Goal: Contribute content

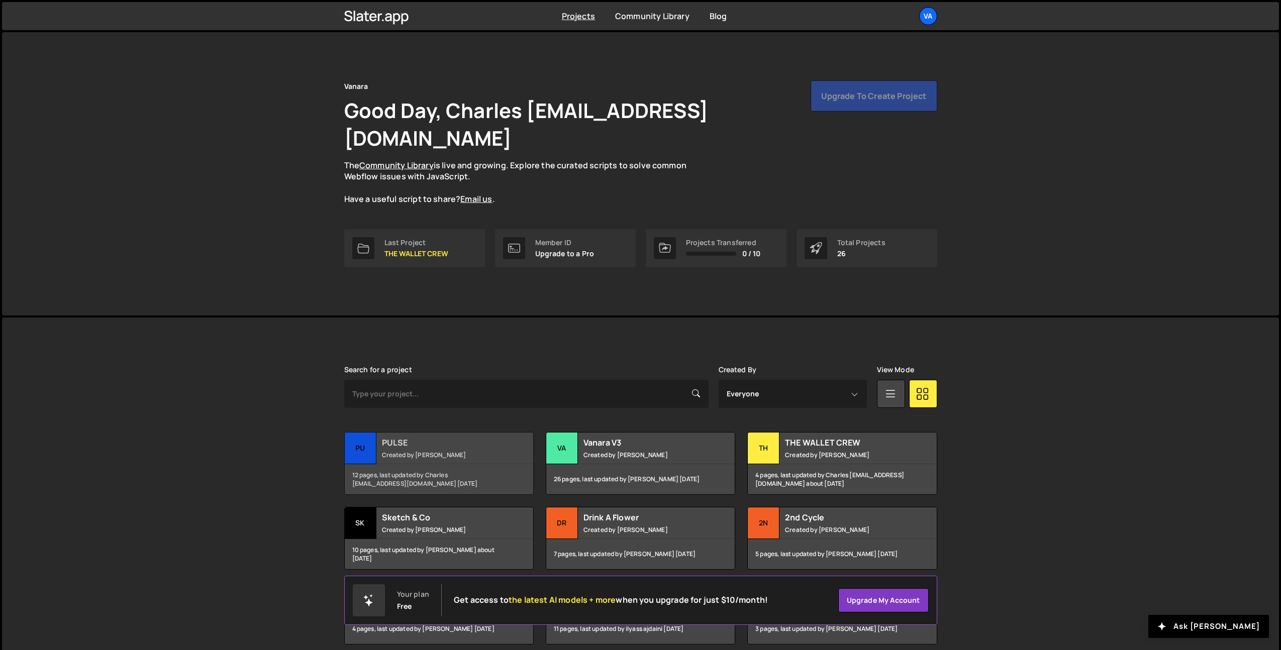
click at [479, 451] on small "Created by Terence Moulin" at bounding box center [442, 455] width 121 height 9
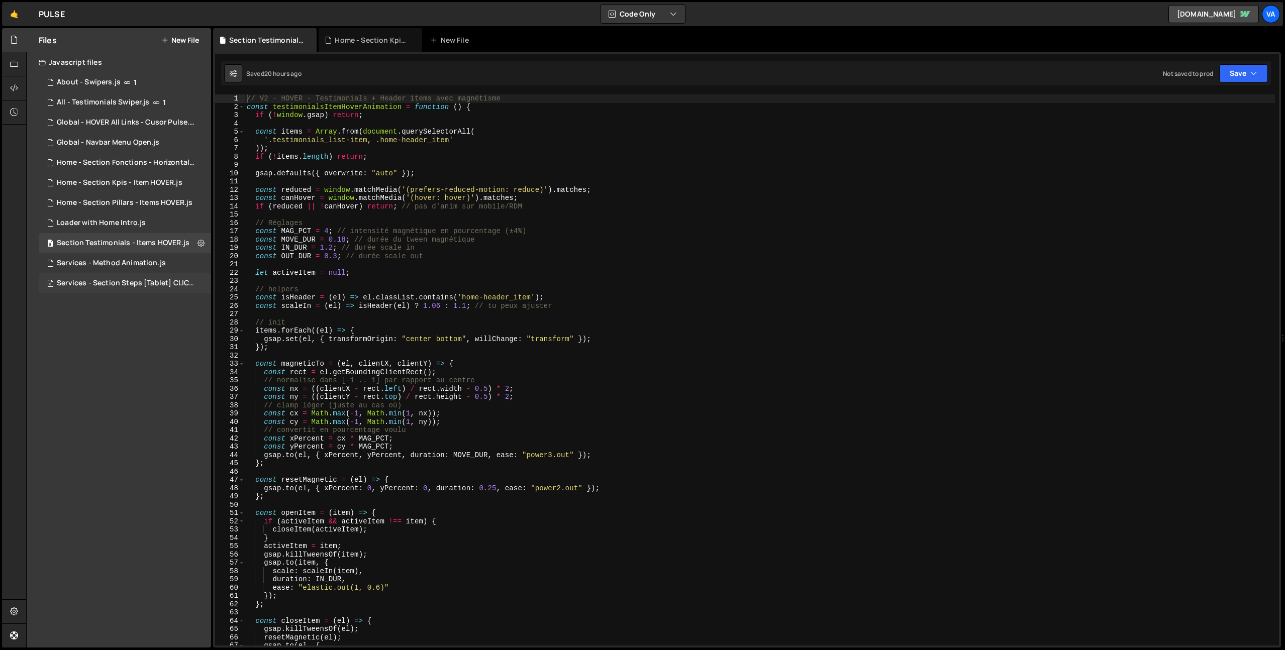
click at [106, 283] on div "Services - Section Steps [Tablet] CLICK.js" at bounding box center [126, 283] width 139 height 9
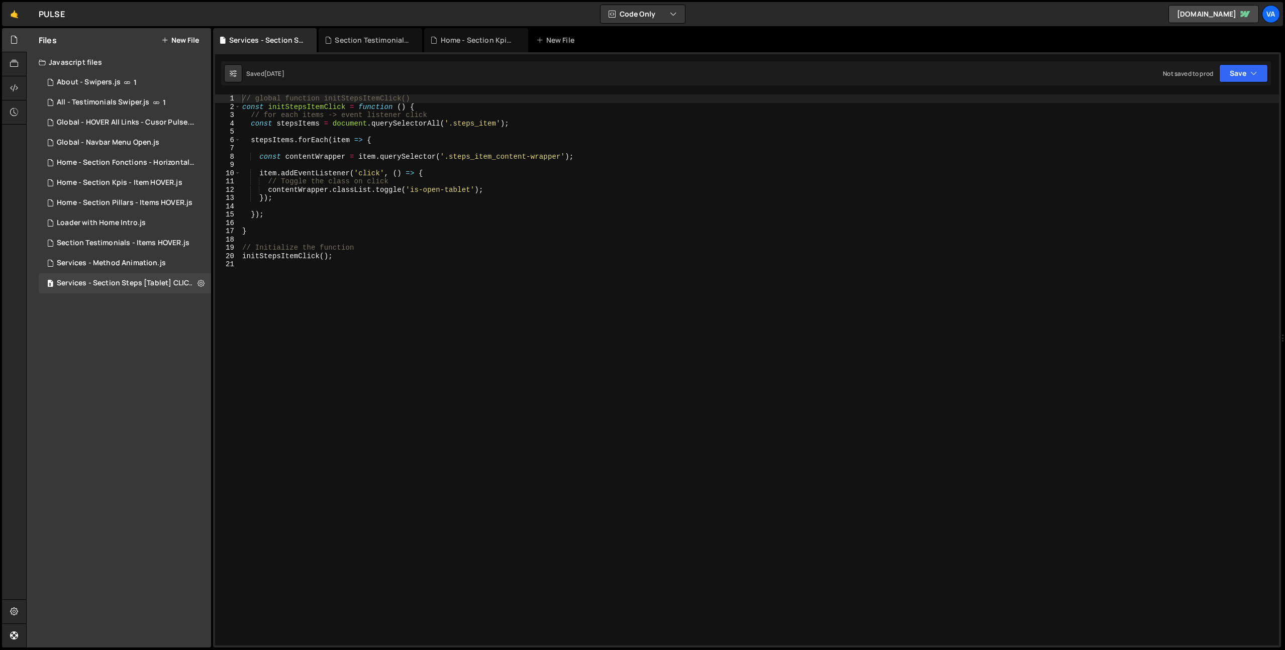
click at [380, 258] on div "// global function initStepsItemClick() const initStepsItemClick = function ( )…" at bounding box center [759, 378] width 1039 height 568
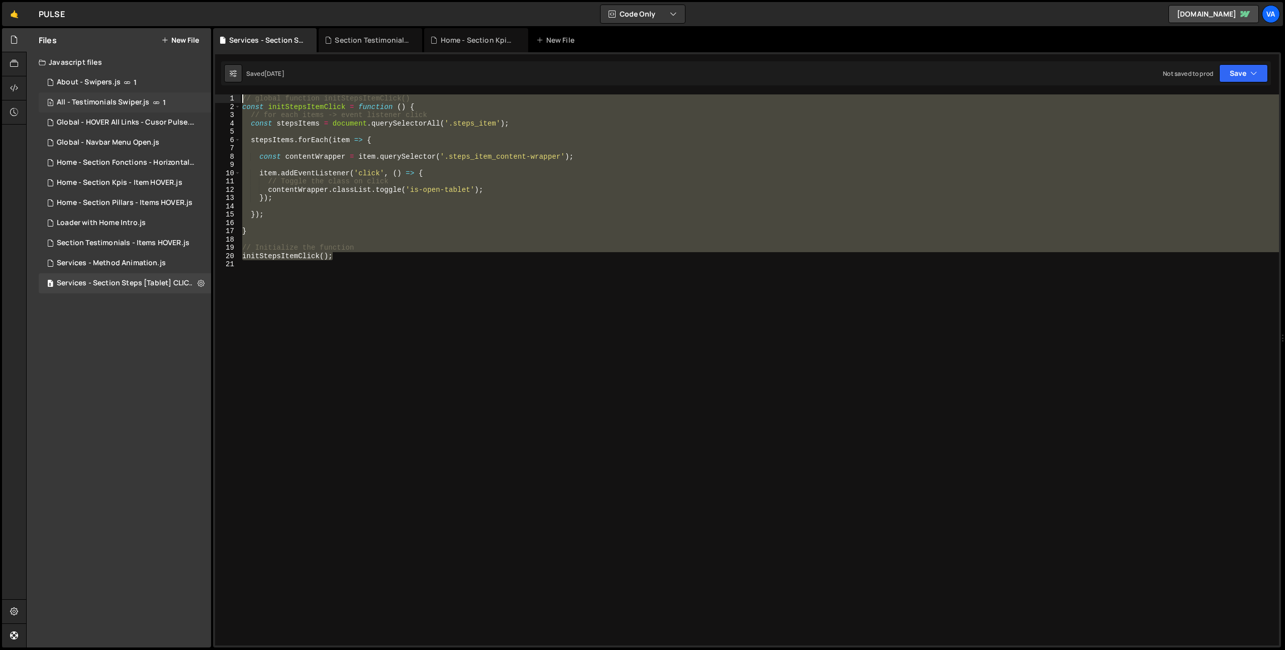
drag, startPoint x: 344, startPoint y: 256, endPoint x: 198, endPoint y: 96, distance: 216.6
click at [198, 96] on div "Files New File Javascript files 1 About - Swipers.js 1 9 All - Testimonials Swi…" at bounding box center [655, 338] width 1259 height 620
click at [243, 98] on div "// global function initStepsItemClick() const initStepsItemClick = function ( )…" at bounding box center [759, 378] width 1039 height 568
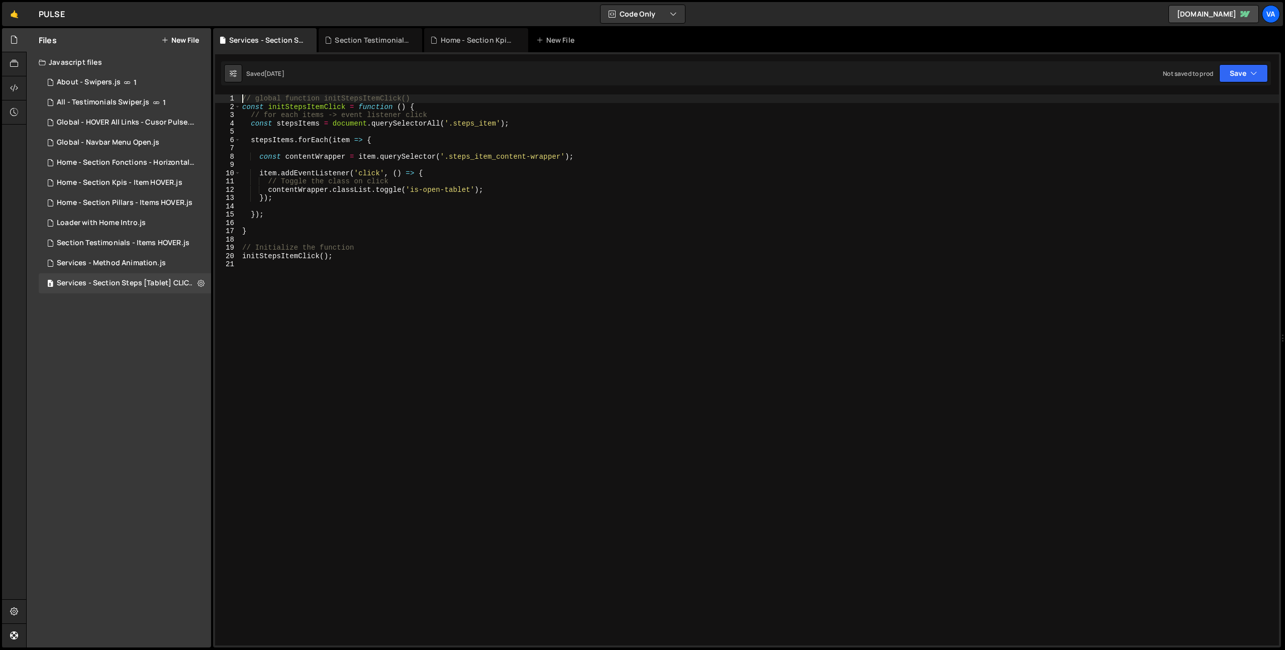
type textarea "// global function initStepsItemClick()"
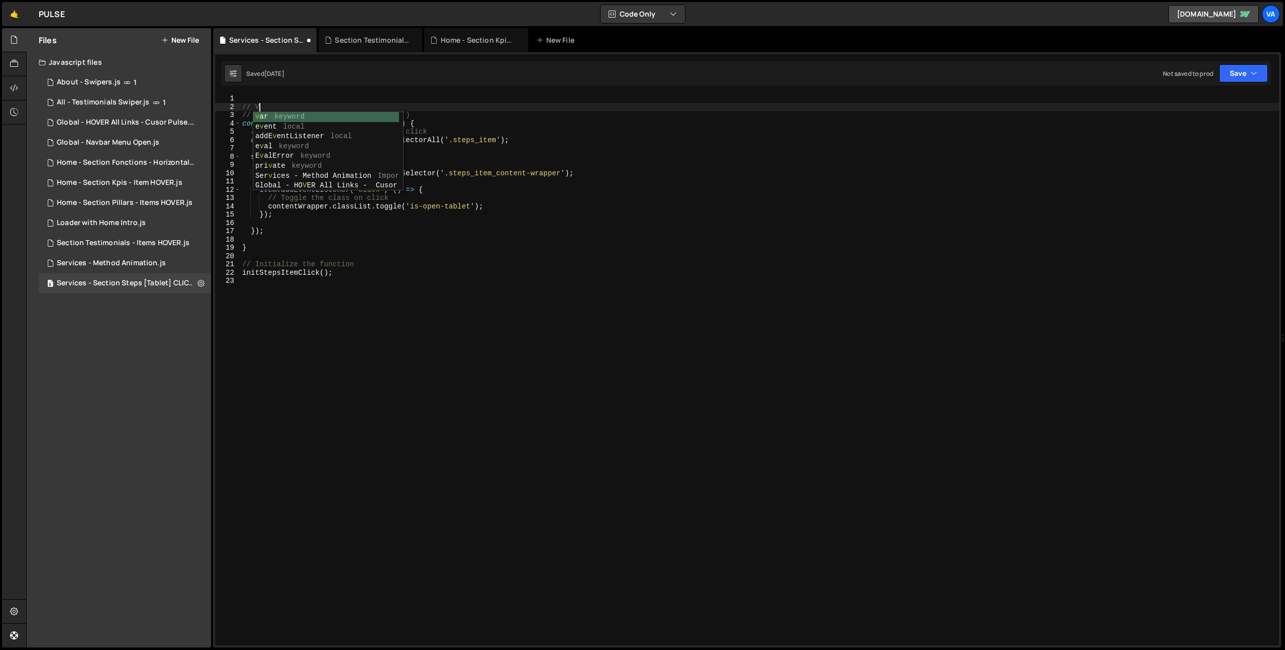
type textarea "// V1"
click at [266, 96] on div "// V1 // global function initStepsItemClick() const initStepsItemClick = functi…" at bounding box center [759, 378] width 1039 height 568
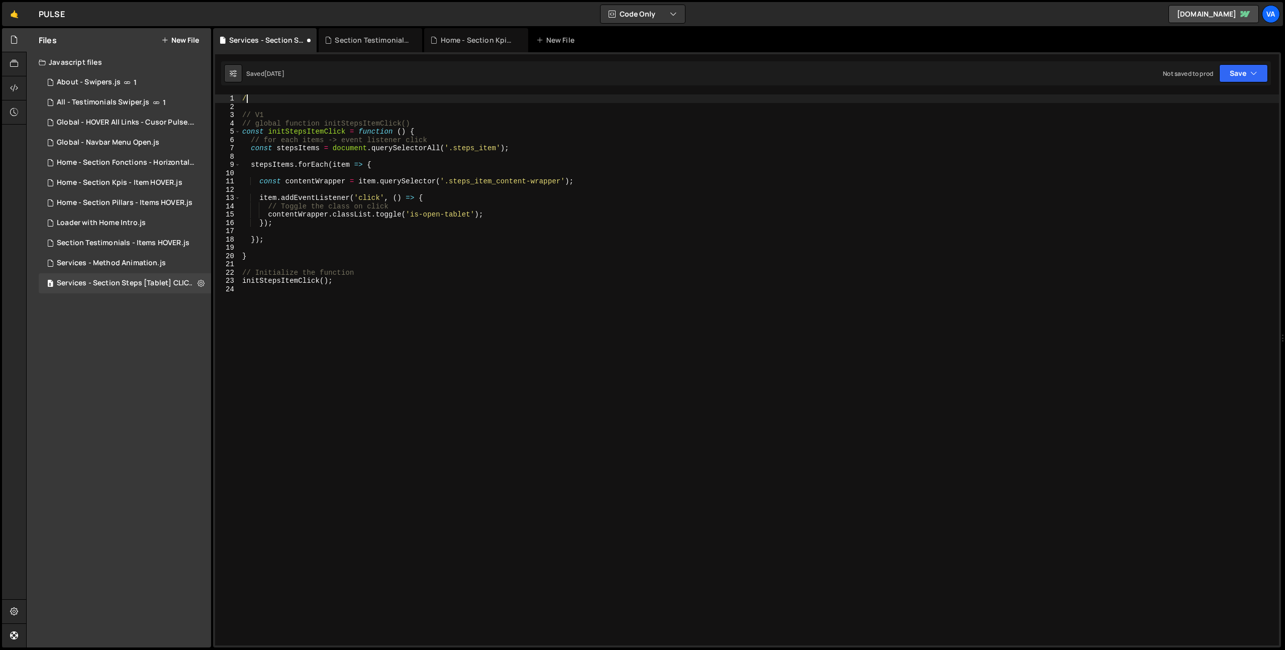
type textarea "/*"
click at [425, 430] on div "/* // V1 // global function initStepsItemClick() const initStepsItemClick = fun…" at bounding box center [759, 378] width 1039 height 568
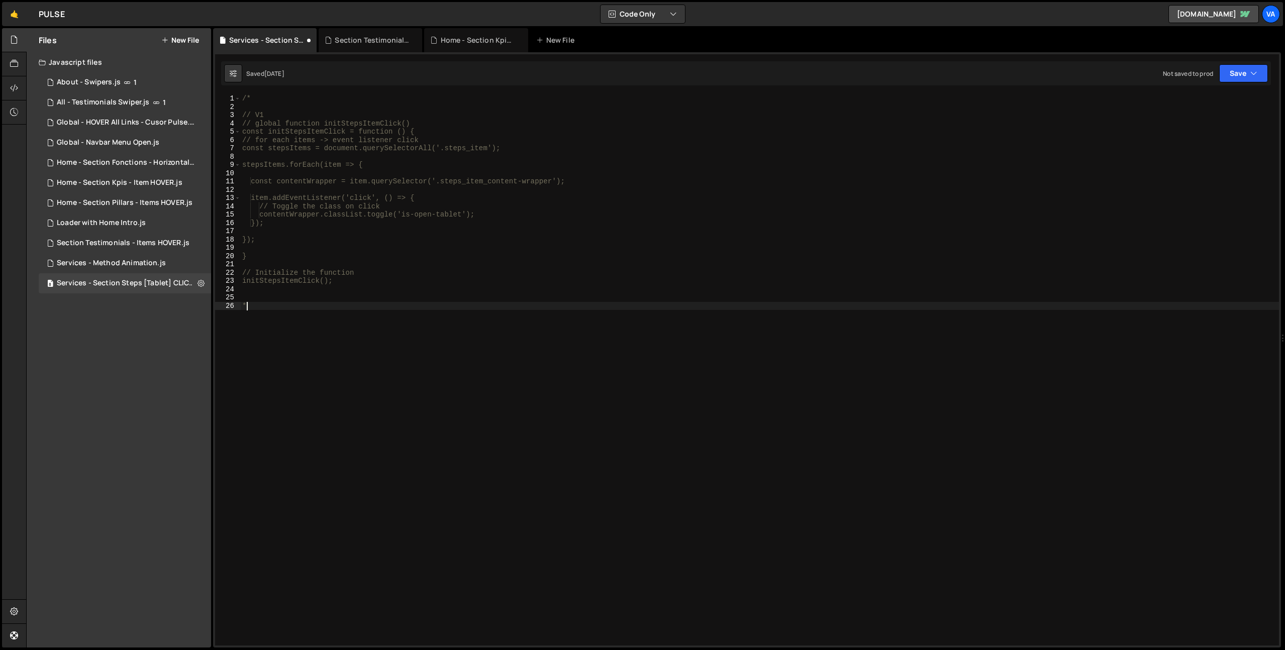
type textarea "*/"
type textarea "//-----//"
type textarea "// V2"
paste textarea "initStepsItemClick();"
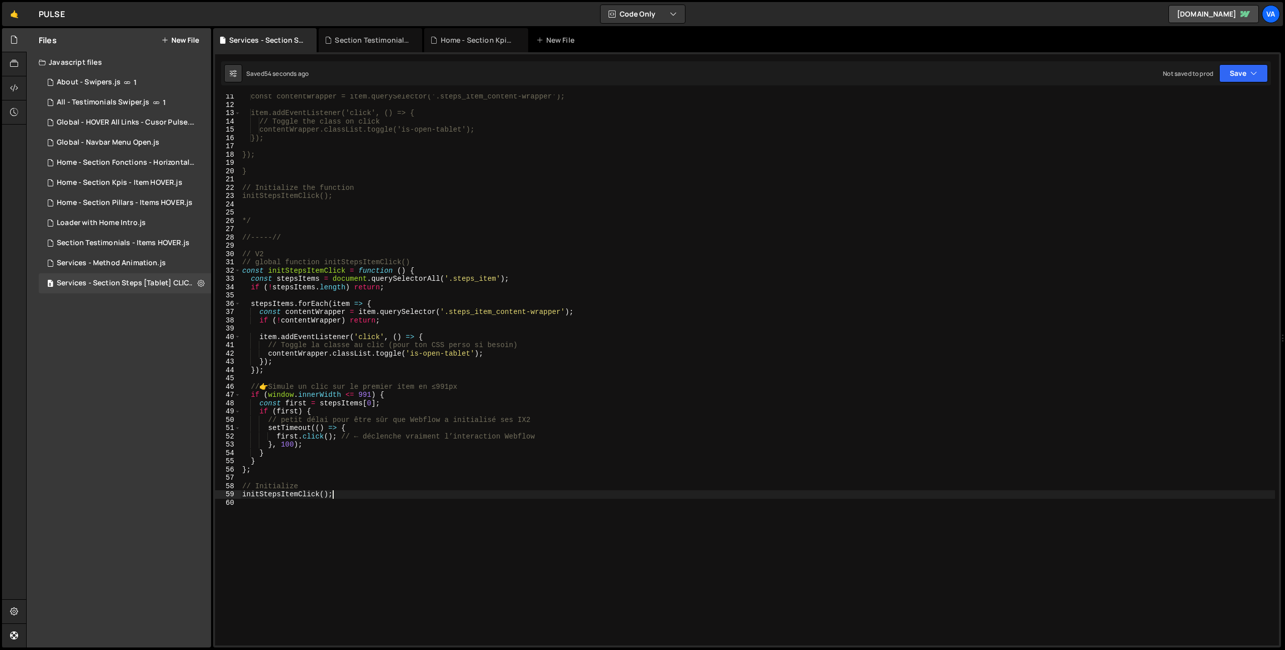
scroll to position [1, 0]
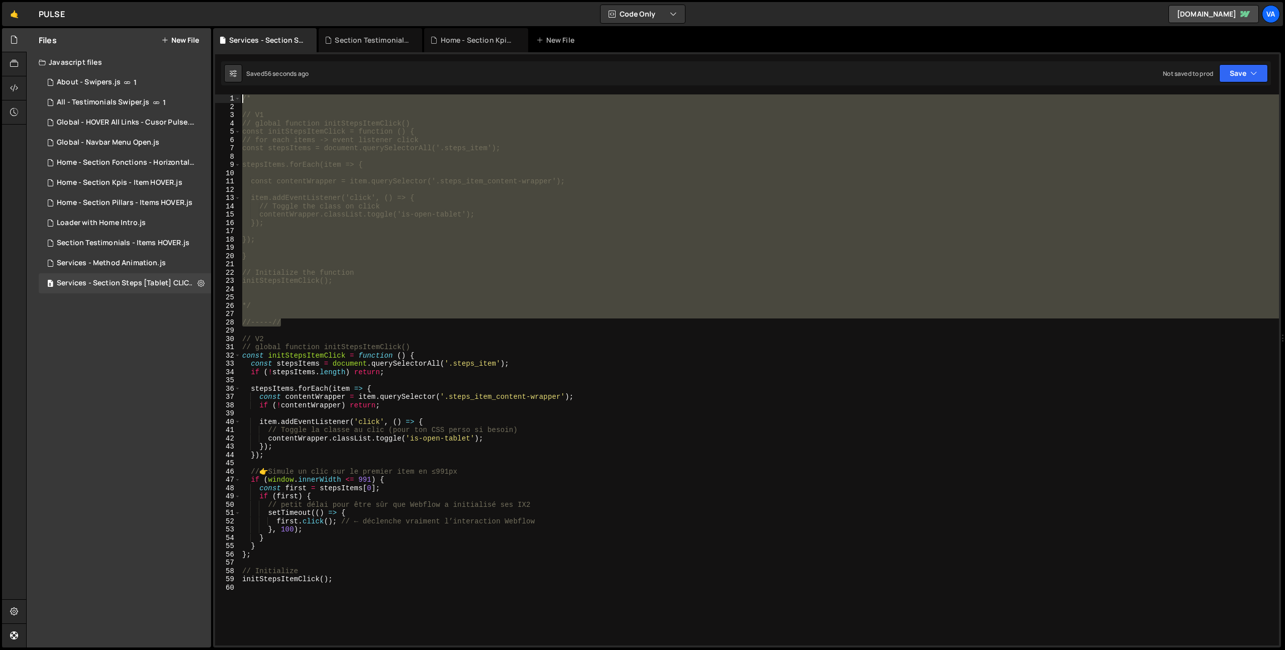
drag, startPoint x: 289, startPoint y: 323, endPoint x: 220, endPoint y: 75, distance: 257.2
click at [220, 75] on div "XXXXXXXXXXXXXXXXXXXXXXXXXXXXXXXXXXXXXXXXXXXXXXXXXXXXXXXXXXXXXXXXXXXXXXXXXXXXXXX…" at bounding box center [747, 350] width 1068 height 596
type textarea "/*"
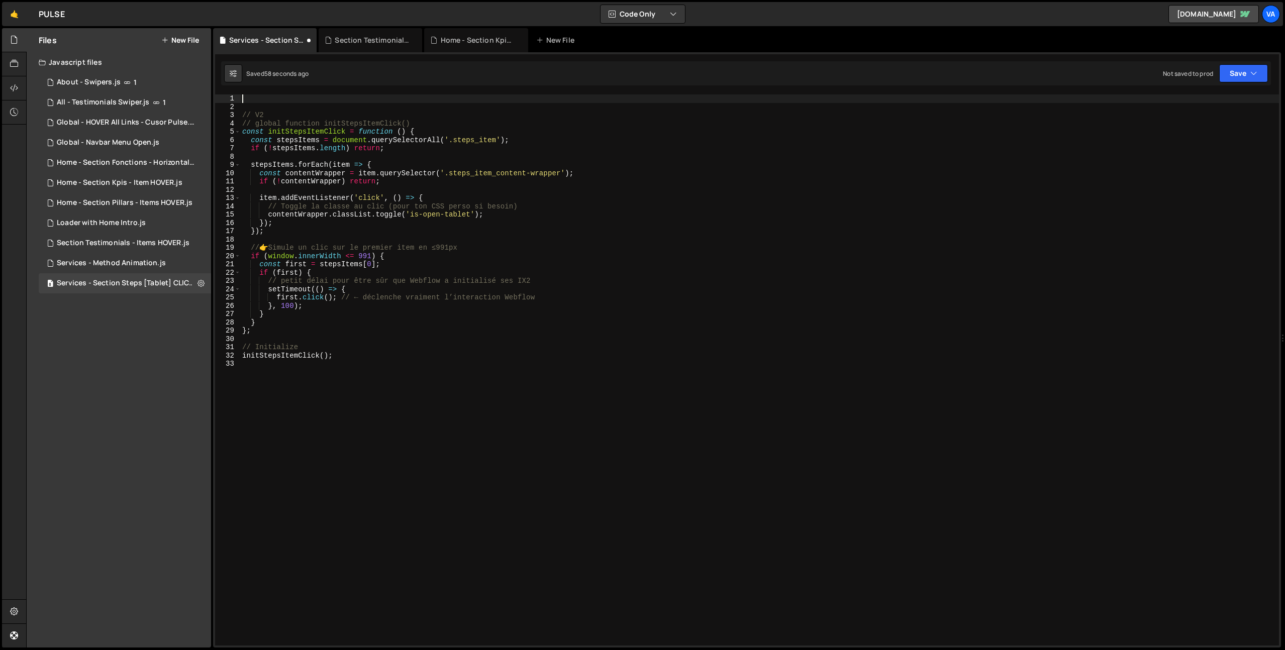
type textarea "// V2"
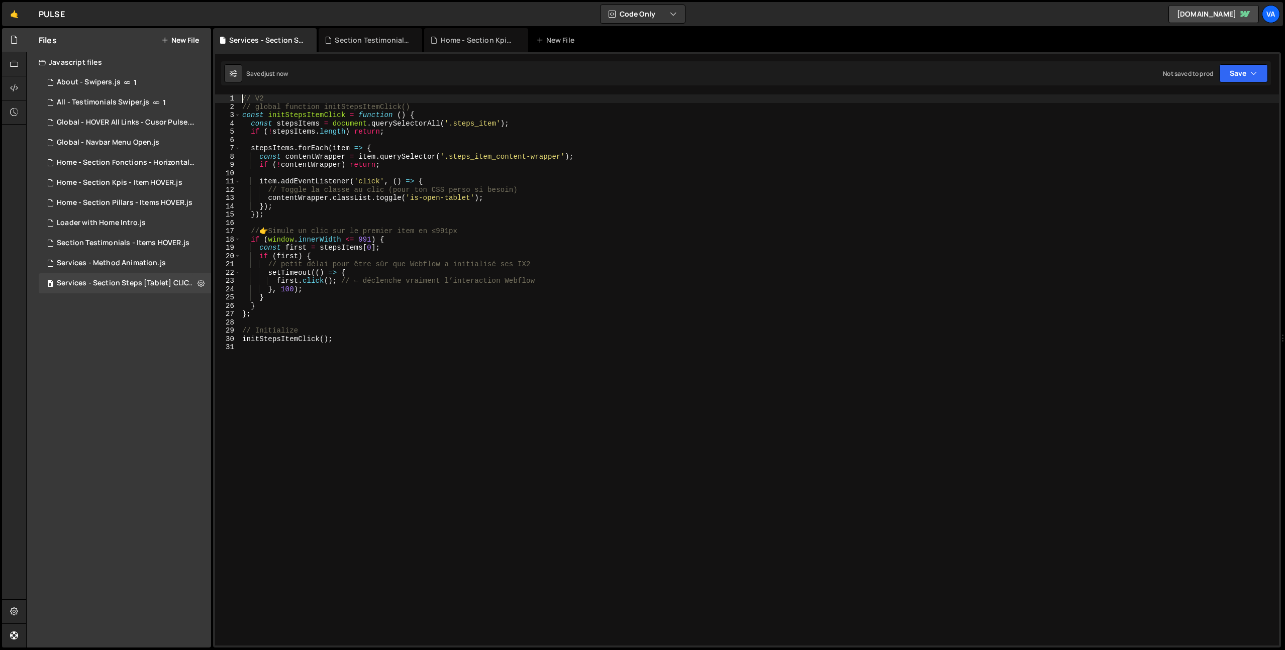
click at [422, 356] on div "// V2 // global function initStepsItemClick() const initStepsItemClick = functi…" at bounding box center [759, 378] width 1039 height 568
click at [117, 188] on div "1 Home - Section Kpis - Item HOVER.js 0" at bounding box center [125, 183] width 172 height 20
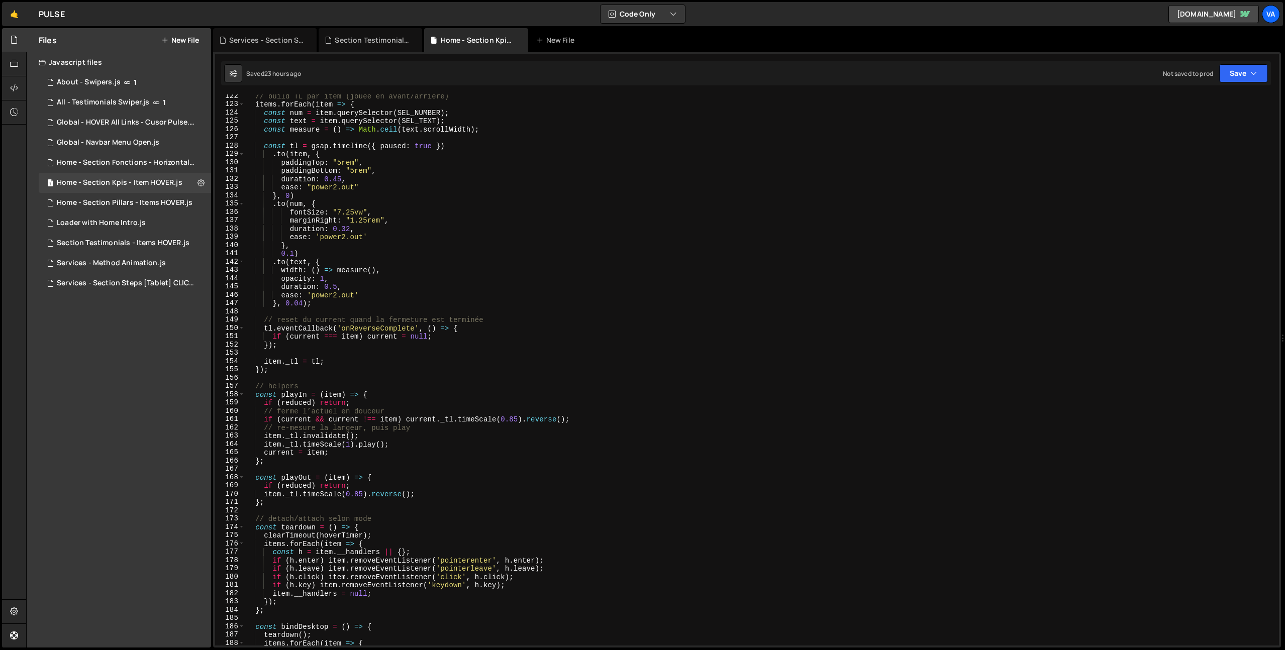
scroll to position [978, 0]
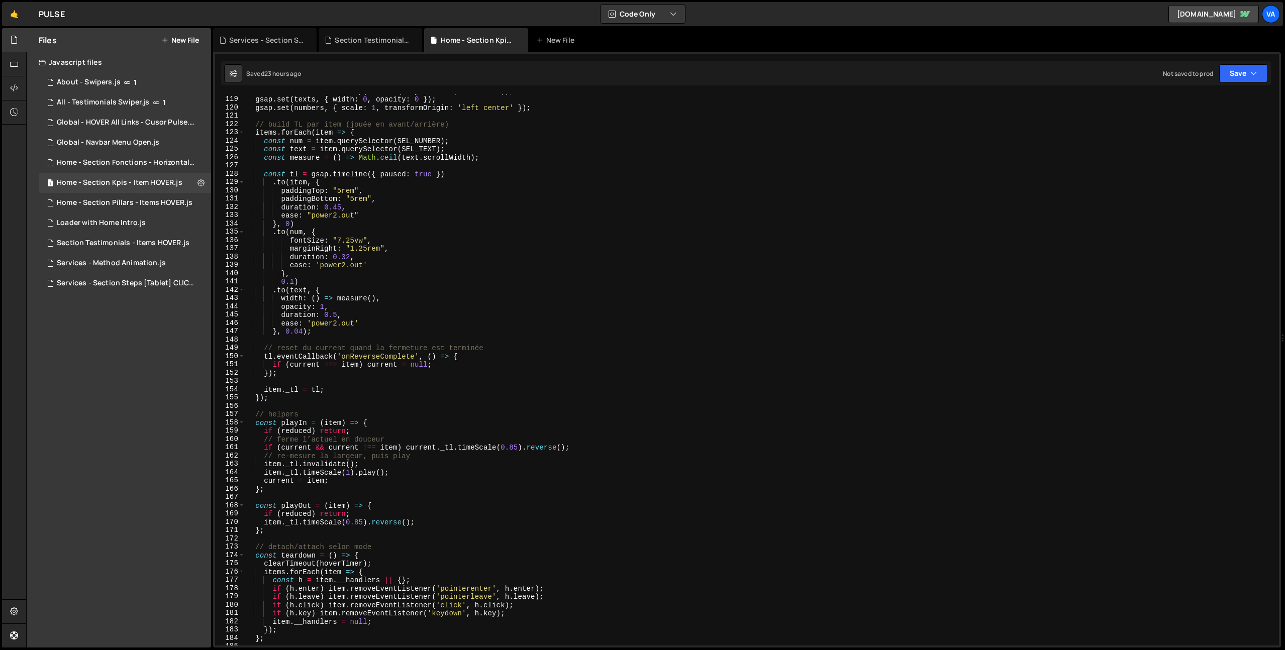
click at [362, 522] on div "const numbers = items . map ( i => i . querySelector ( SEL_NUMBER )) ; gsap . s…" at bounding box center [760, 371] width 1030 height 568
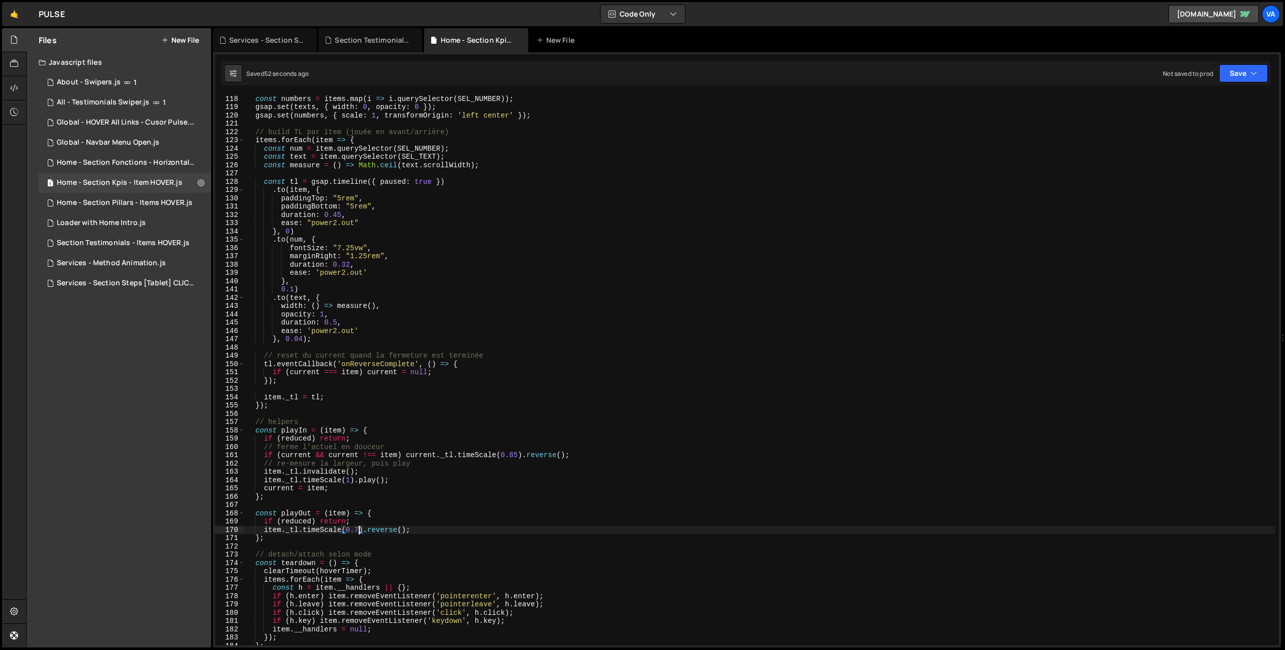
scroll to position [936, 0]
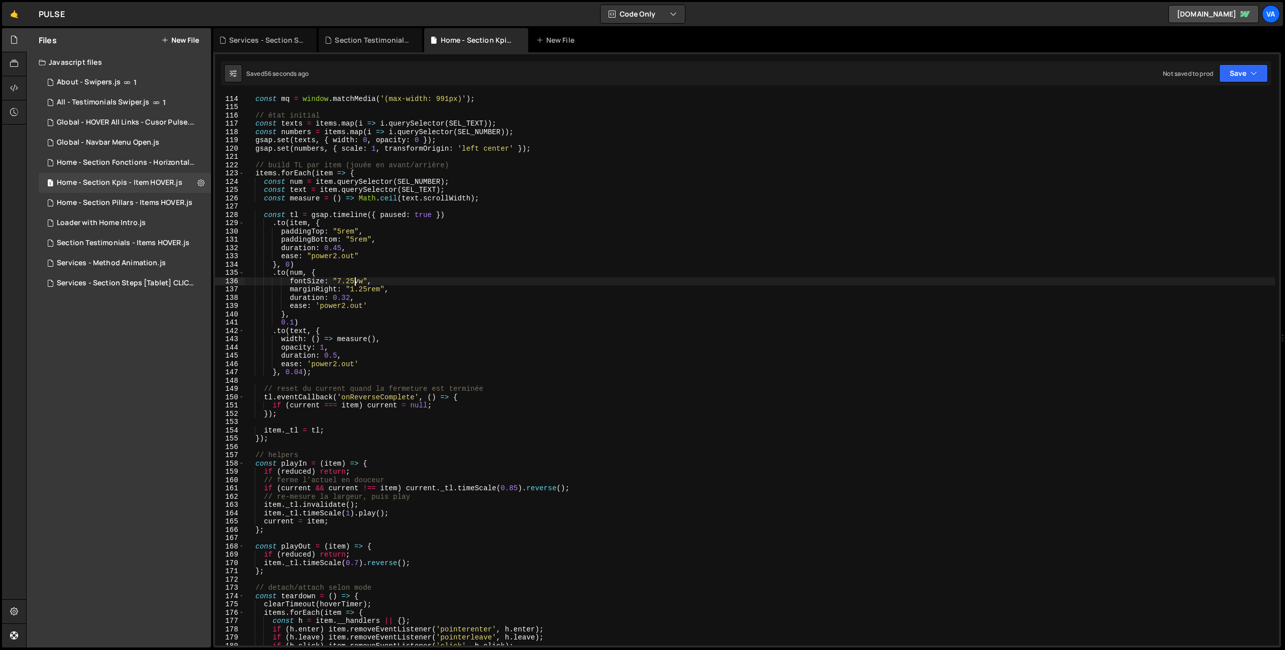
click at [353, 281] on div "let current = null ; const mq = window . matchMedia ( '(max-width: 991px)' ) ; …" at bounding box center [760, 370] width 1030 height 568
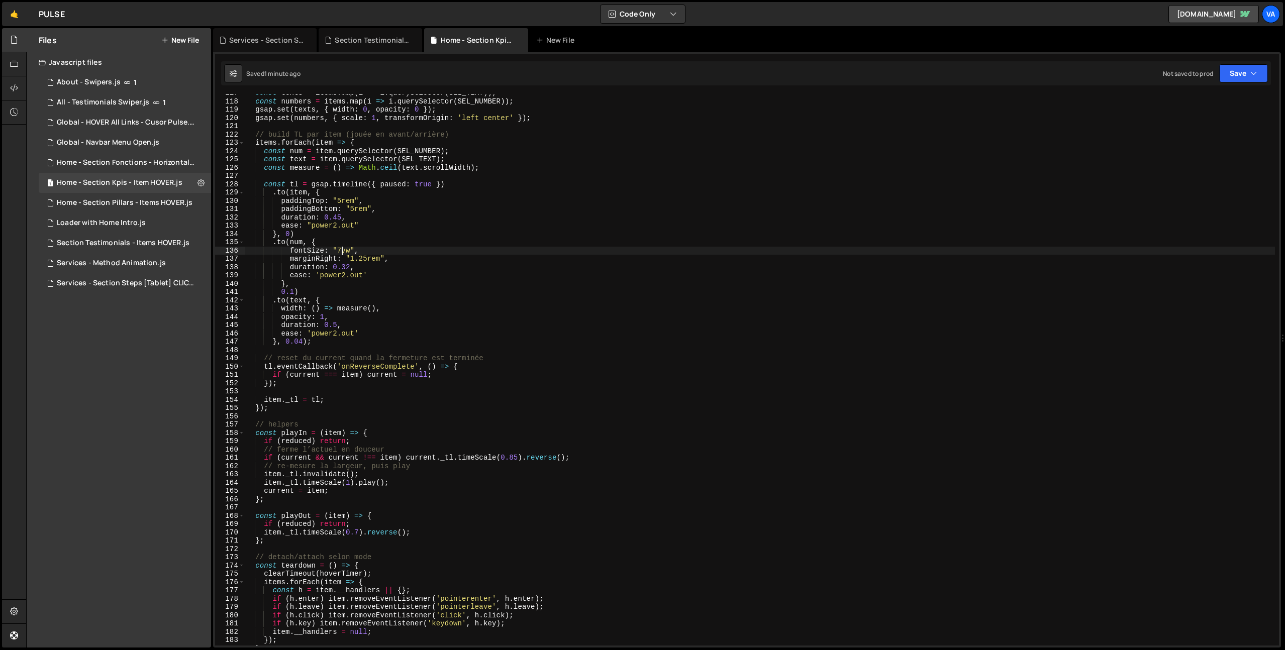
scroll to position [967, 0]
click at [359, 533] on div "const texts = items . map ( i => i . querySelector ( SEL_TEXT )) ; const number…" at bounding box center [760, 373] width 1030 height 568
click at [514, 458] on div "const texts = items . map ( i => i . querySelector ( SEL_TEXT )) ; const number…" at bounding box center [760, 373] width 1030 height 568
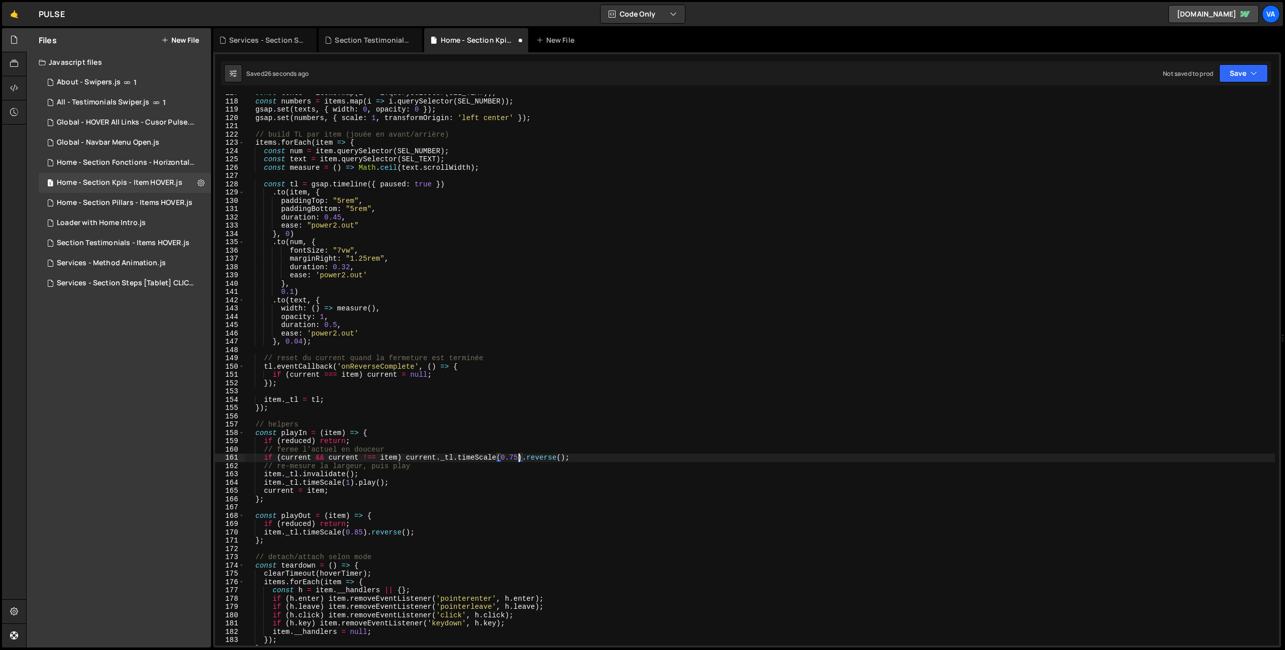
click at [360, 531] on div "const texts = items . map ( i => i . querySelector ( SEL_TEXT )) ; const number…" at bounding box center [760, 373] width 1030 height 568
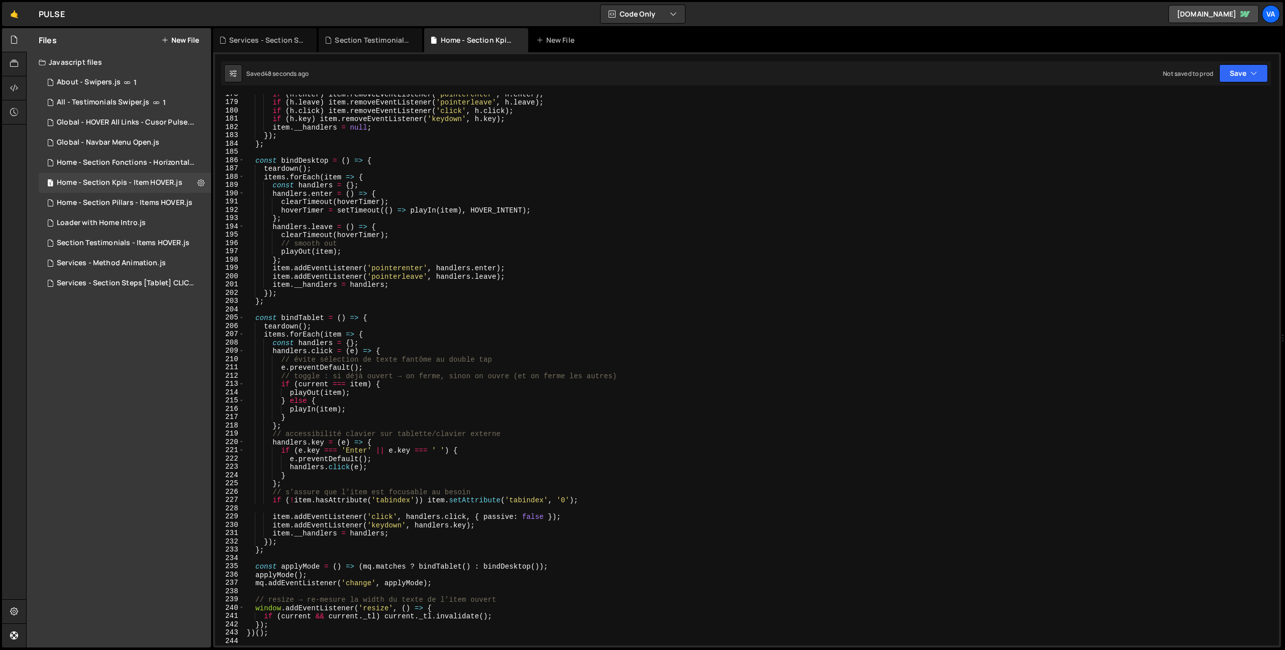
scroll to position [1411, 0]
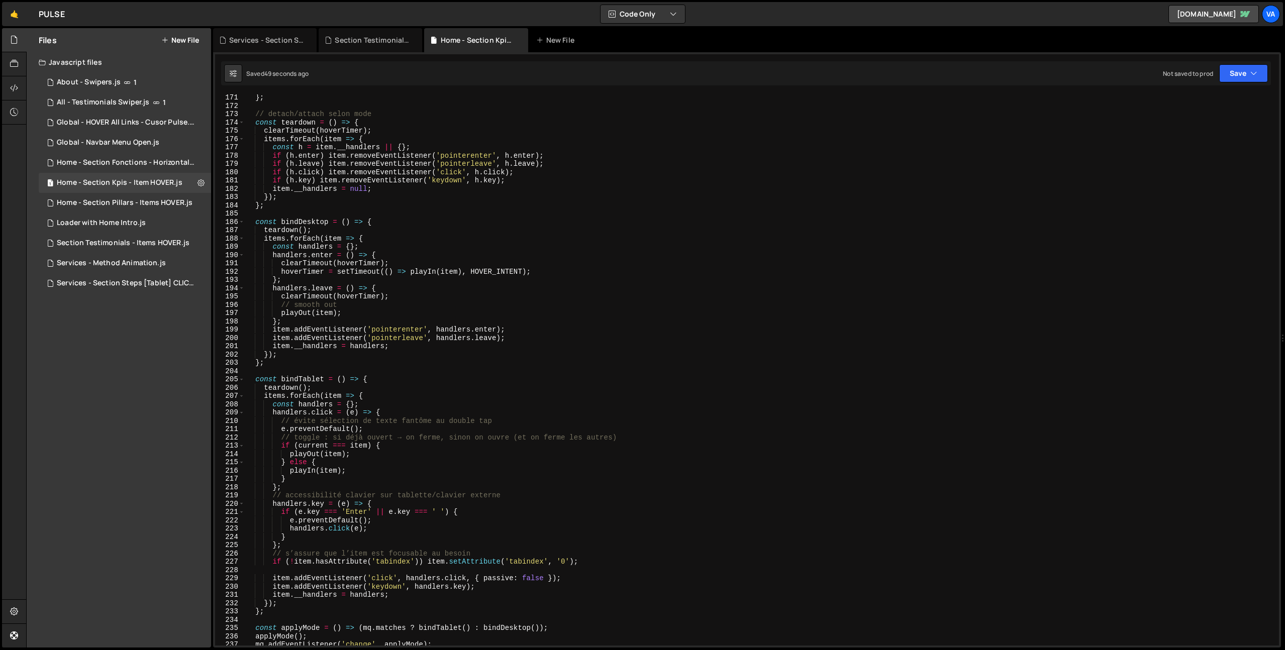
click at [537, 380] on div "} ; // detach/attach selon mode const teardown = ( ) => { clearTimeout ( hoverT…" at bounding box center [760, 377] width 1030 height 568
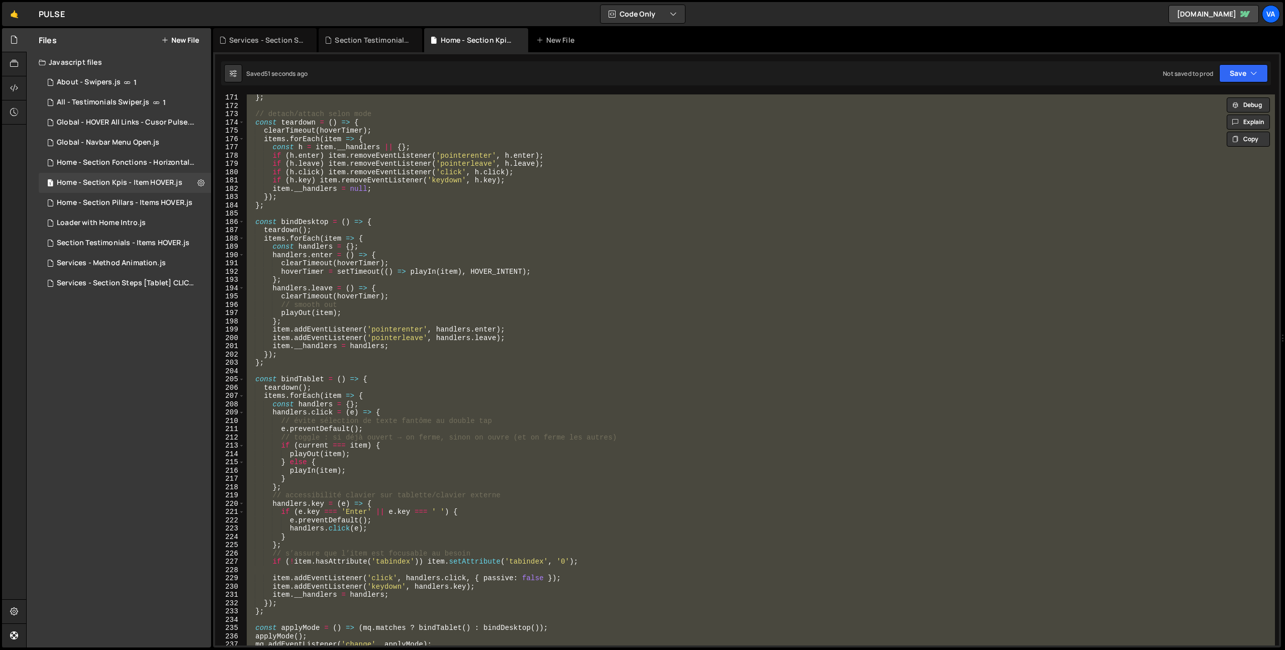
click at [715, 401] on div "} ; // detach/attach selon mode const teardown = ( ) => { clearTimeout ( hoverT…" at bounding box center [760, 377] width 1030 height 568
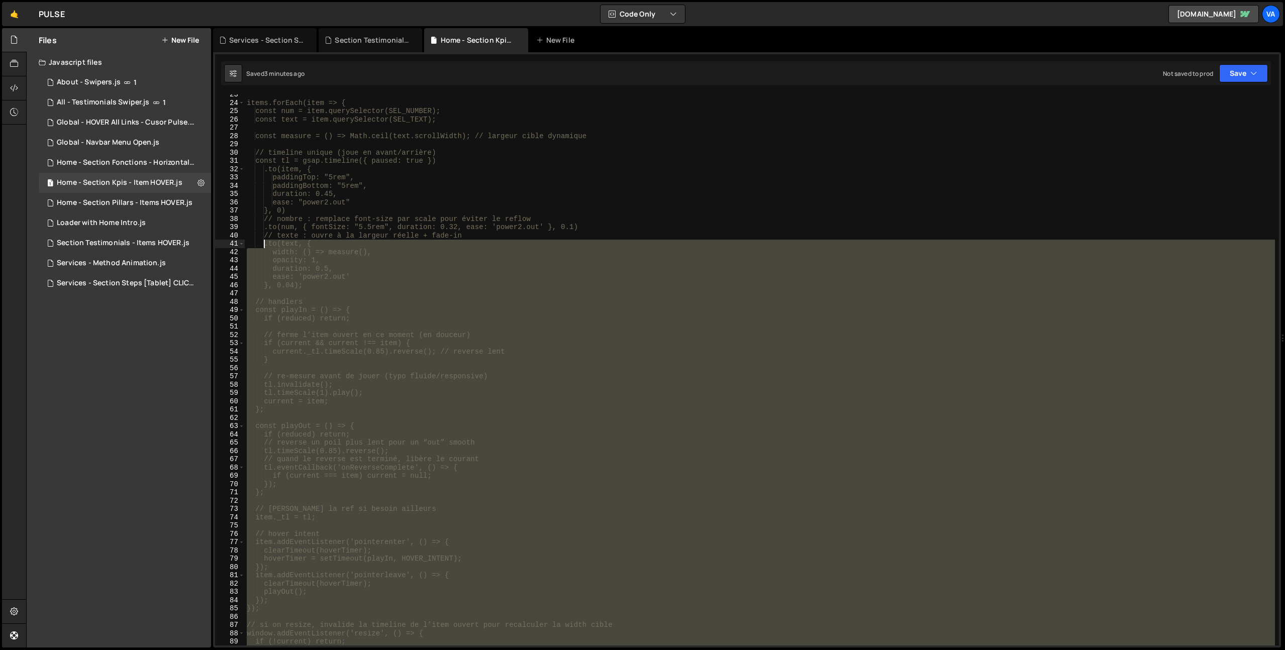
scroll to position [0, 0]
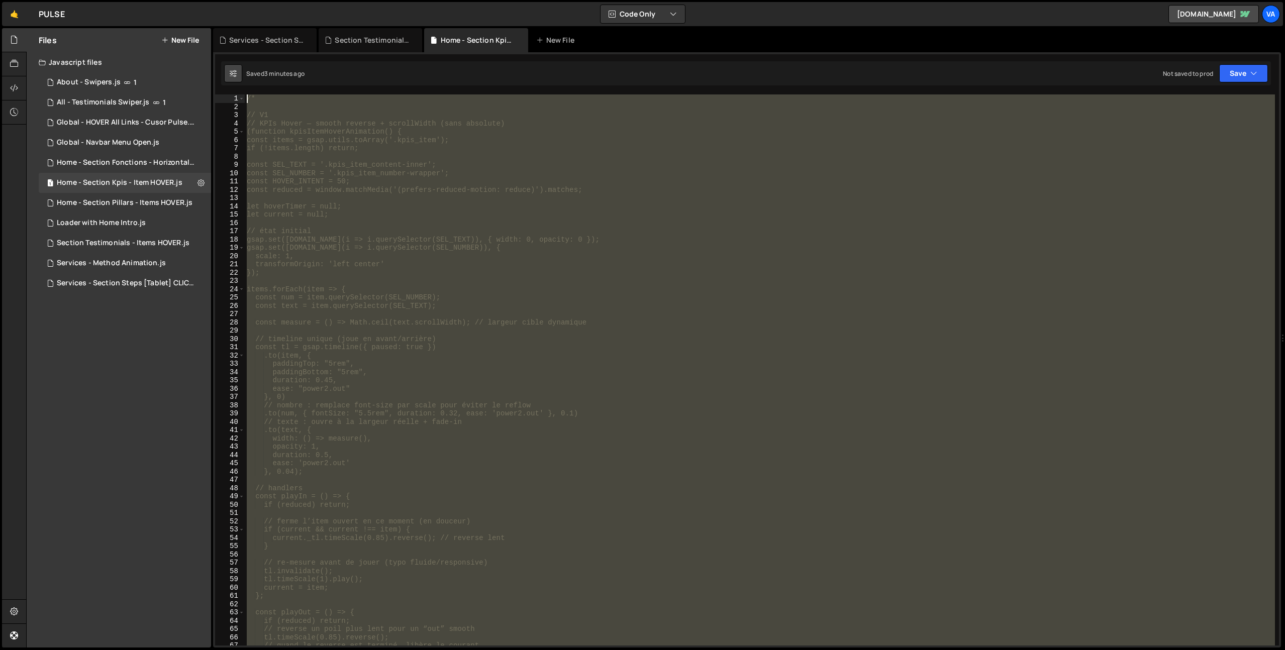
drag, startPoint x: 287, startPoint y: 490, endPoint x: 232, endPoint y: 79, distance: 414.3
click at [232, 79] on div "Debug Explain Copy Services - Section Steps [Tablet] CLICK.js Section Testimoni…" at bounding box center [747, 338] width 1068 height 620
type textarea "/*"
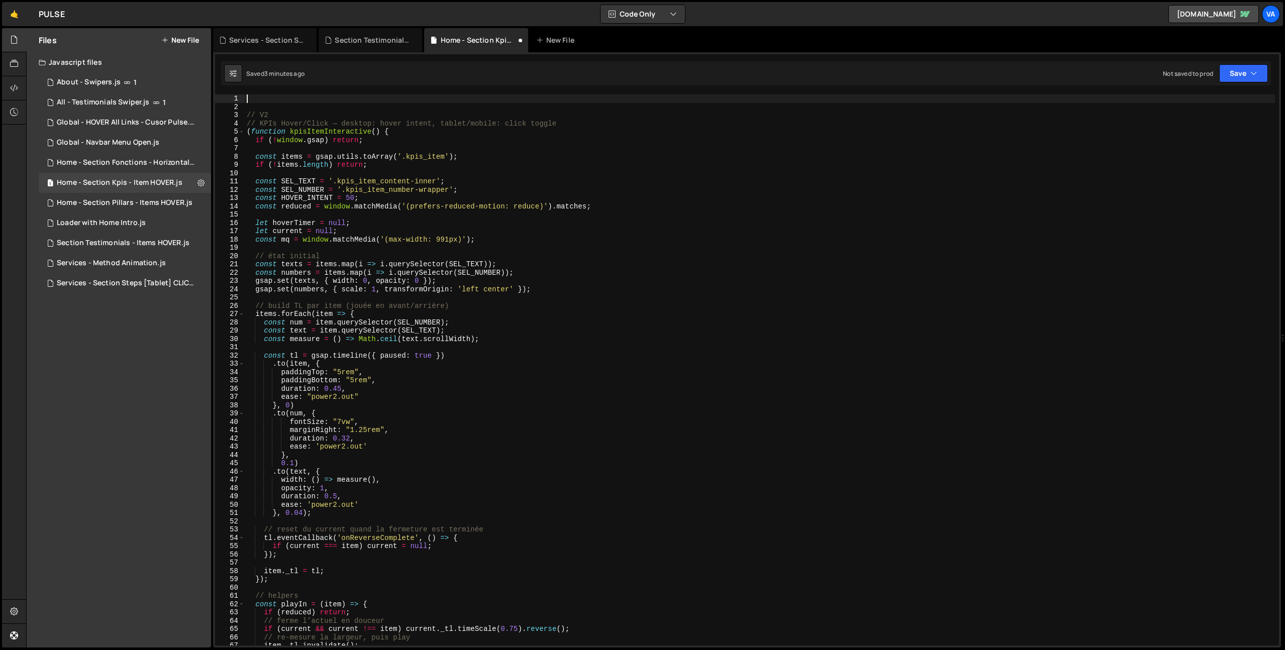
type textarea "/*"
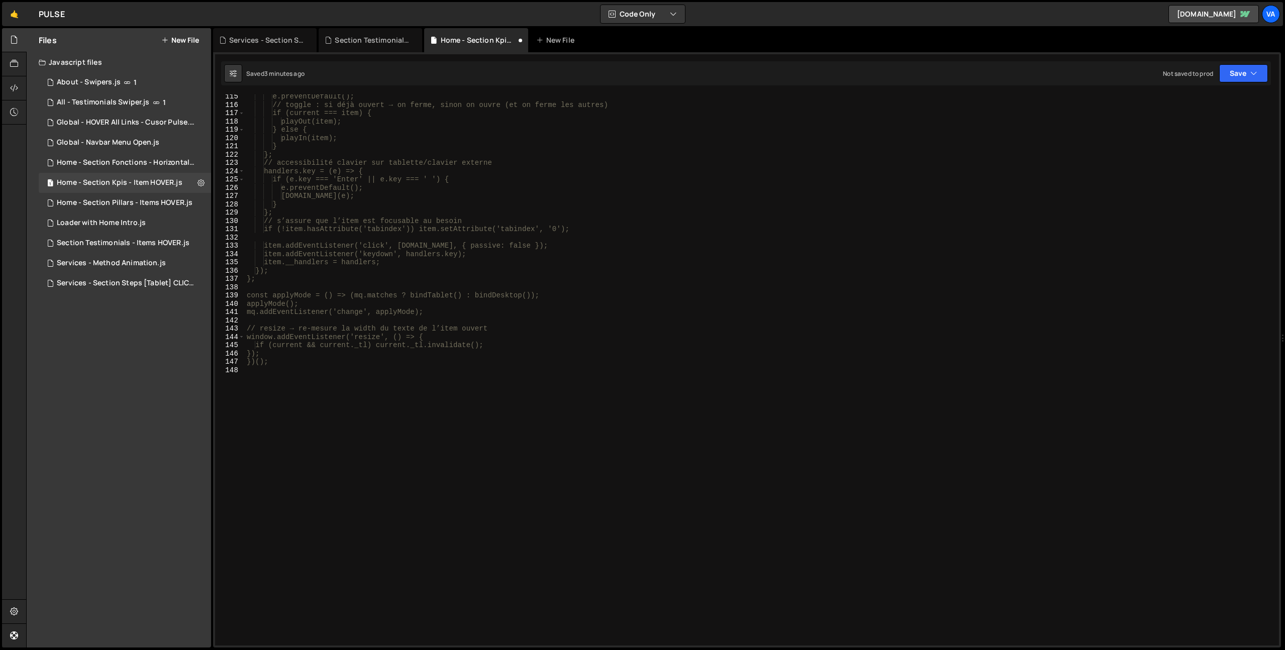
scroll to position [947, 0]
click at [345, 407] on div "e.preventDefault(); // toggle : si déjà ouvert → on ferme, sinon on ouvre (et o…" at bounding box center [760, 376] width 1030 height 568
type textarea "*/"
type textarea "//-----//"
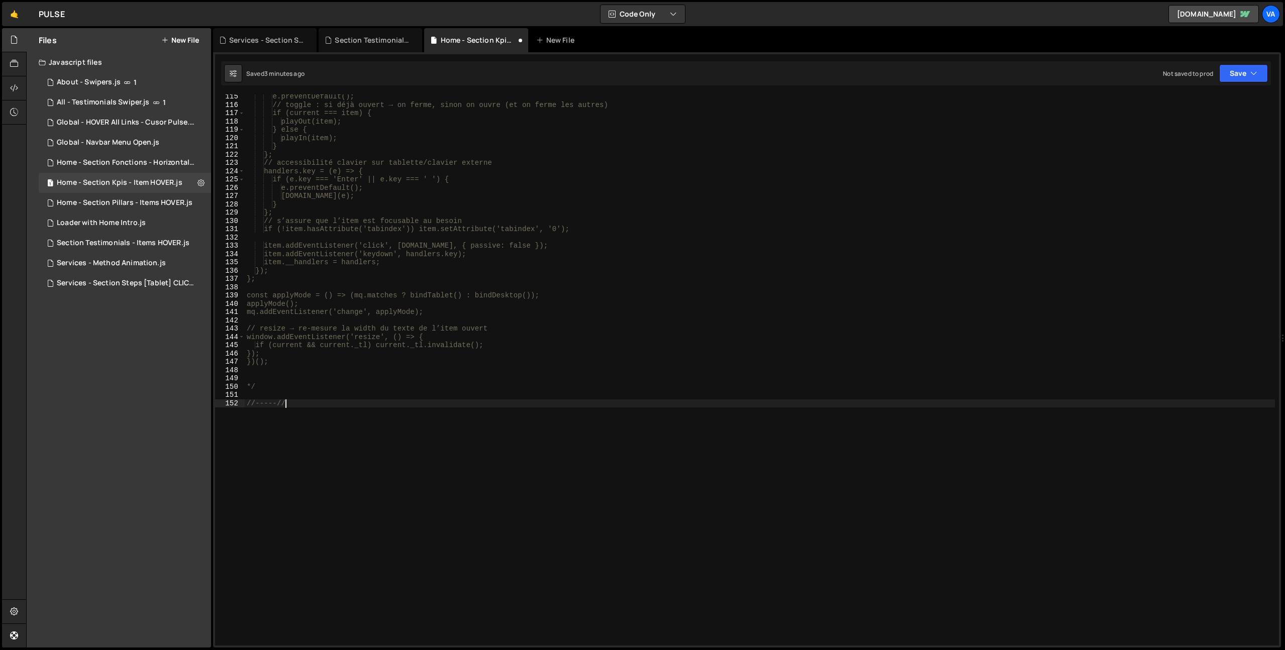
scroll to position [0, 0]
type textarea ")"
type textarea ":"
type textarea "// V3"
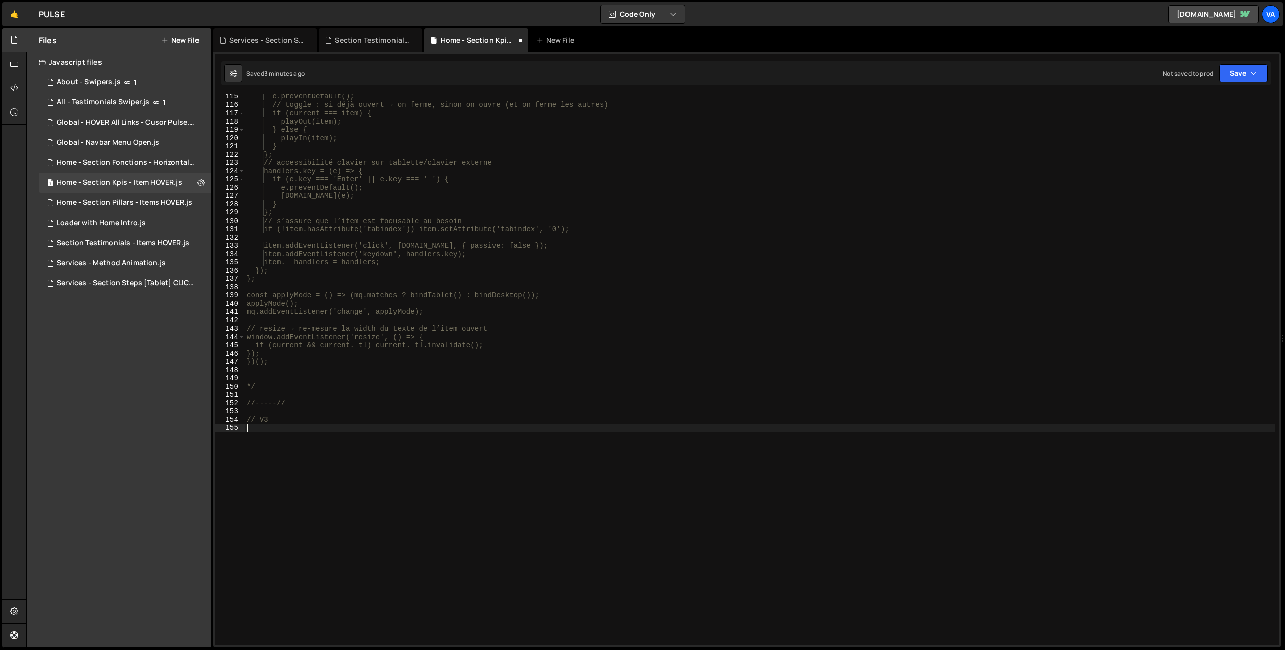
scroll to position [0, 0]
paste textarea "})();"
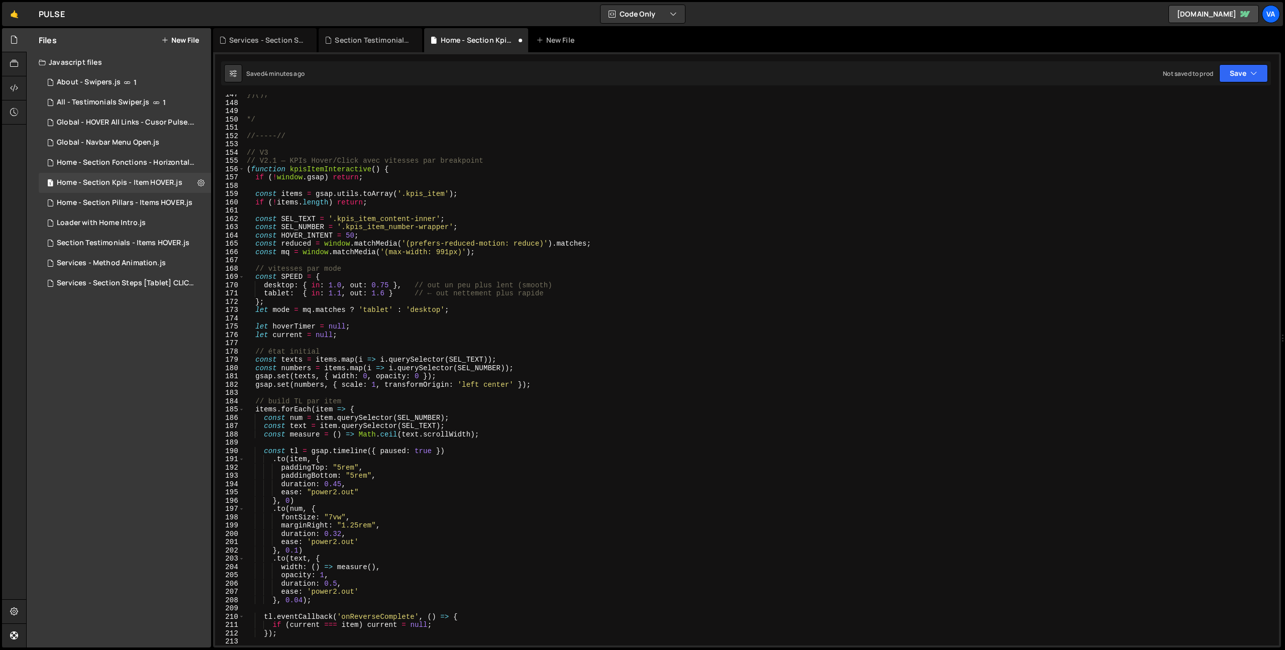
scroll to position [1152, 0]
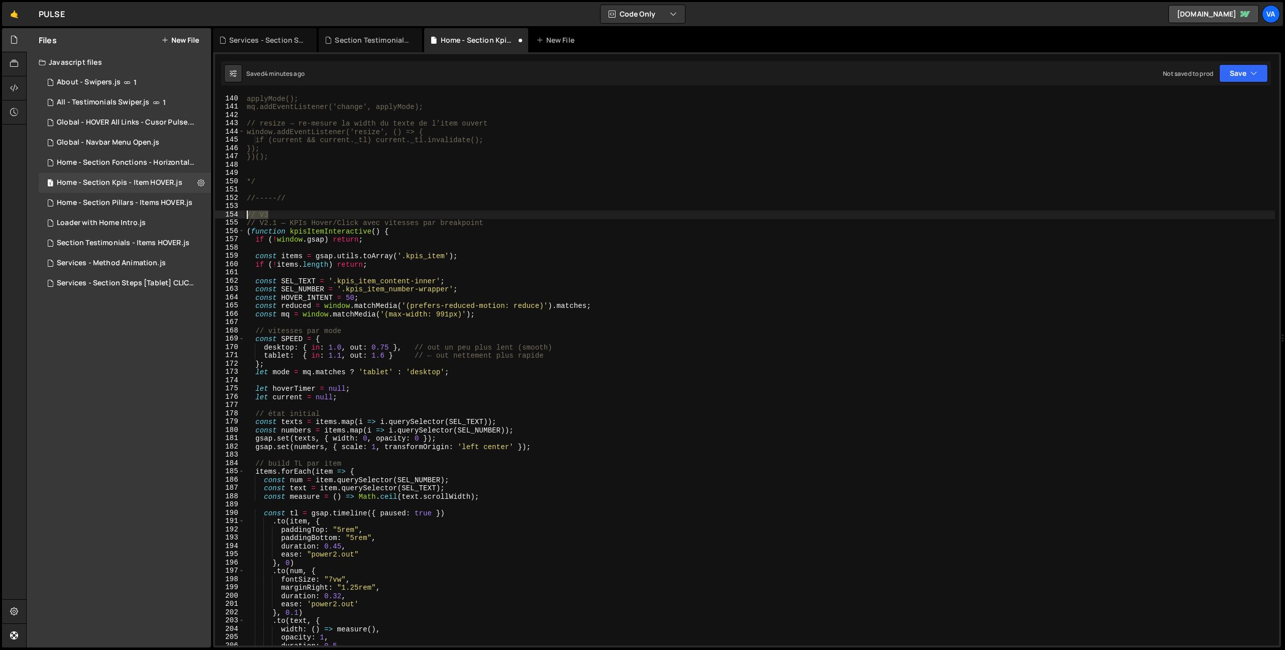
drag, startPoint x: 271, startPoint y: 211, endPoint x: 235, endPoint y: 217, distance: 37.2
click at [235, 217] on div "})(); 140 141 142 143 144 145 146 147 148 149 150 151 152 153 154 155 156 157 1…" at bounding box center [747, 369] width 1064 height 551
type textarea "// V3"
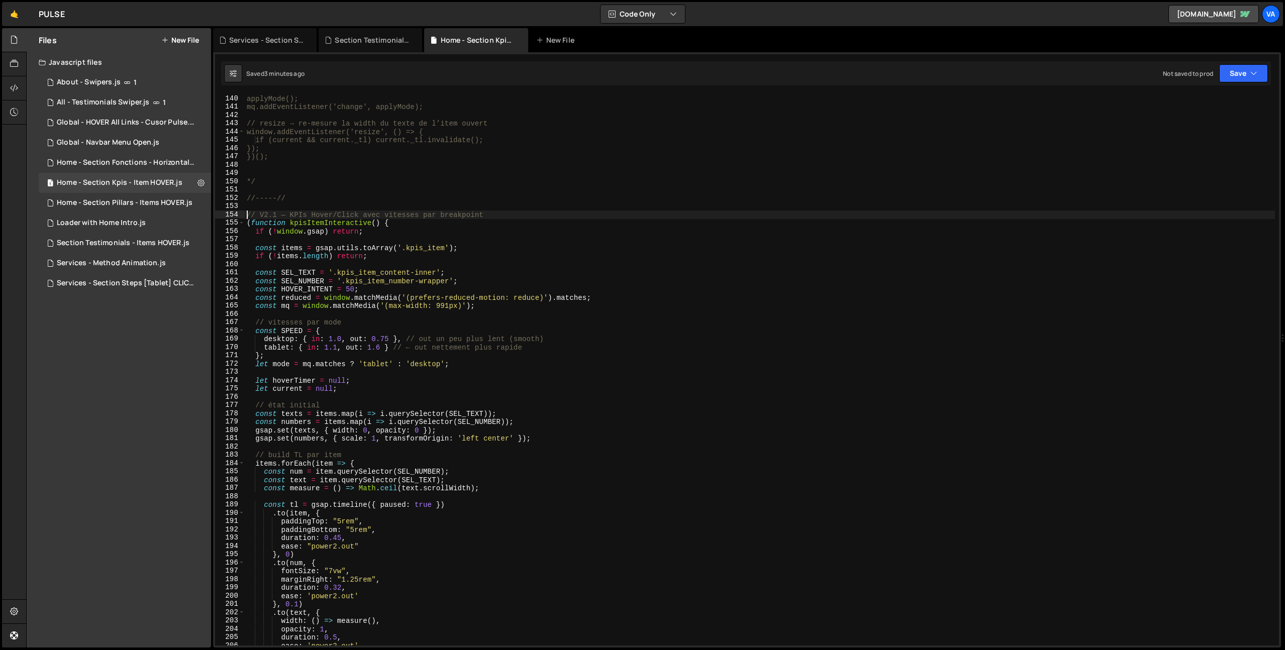
click at [338, 349] on div "applyMode(); mq.addEventListener('change', applyMode); // resize → re-mesure la…" at bounding box center [760, 378] width 1030 height 568
click at [507, 351] on div "applyMode(); mq.addEventListener('change', applyMode); // resize → re-mesure la…" at bounding box center [760, 378] width 1030 height 568
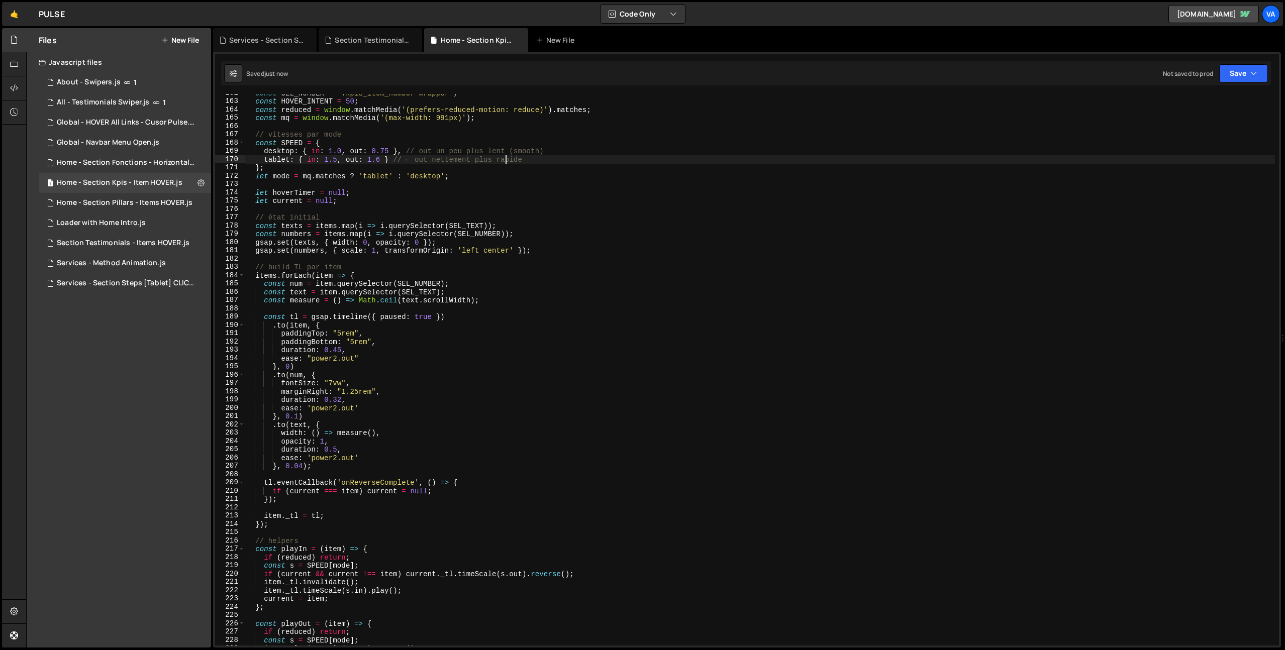
scroll to position [1341, 0]
click at [380, 156] on div "const SEL_NUMBER = '.kpis_item_number-wrapper' ; const HOVER_INTENT = 50 ; cons…" at bounding box center [760, 373] width 1030 height 568
click at [337, 161] on div "const SEL_NUMBER = '.kpis_item_number-wrapper' ; const HOVER_INTENT = 50 ; cons…" at bounding box center [760, 373] width 1030 height 568
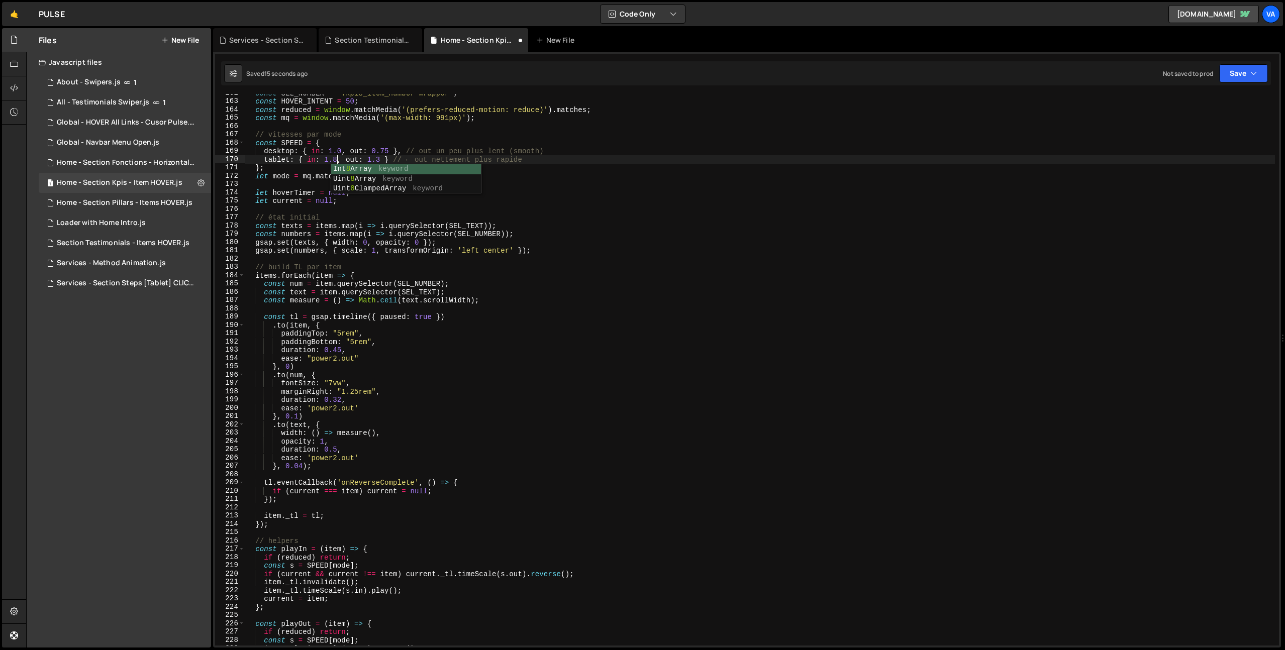
click at [377, 161] on div "const SEL_NUMBER = '.kpis_item_number-wrapper' ; const HOVER_INTENT = 50 ; cons…" at bounding box center [760, 373] width 1030 height 568
click at [580, 325] on div "const SEL_NUMBER = '.kpis_item_number-wrapper' ; const HOVER_INTENT = 50 ; cons…" at bounding box center [760, 373] width 1030 height 568
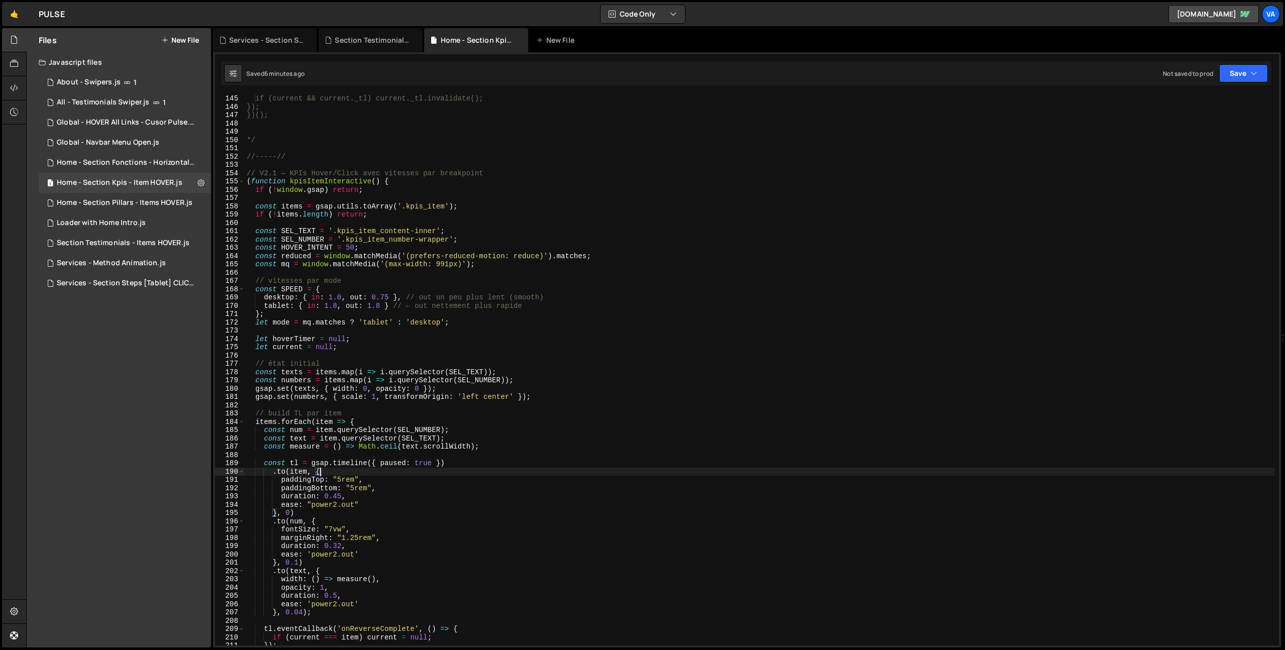
scroll to position [1190, 0]
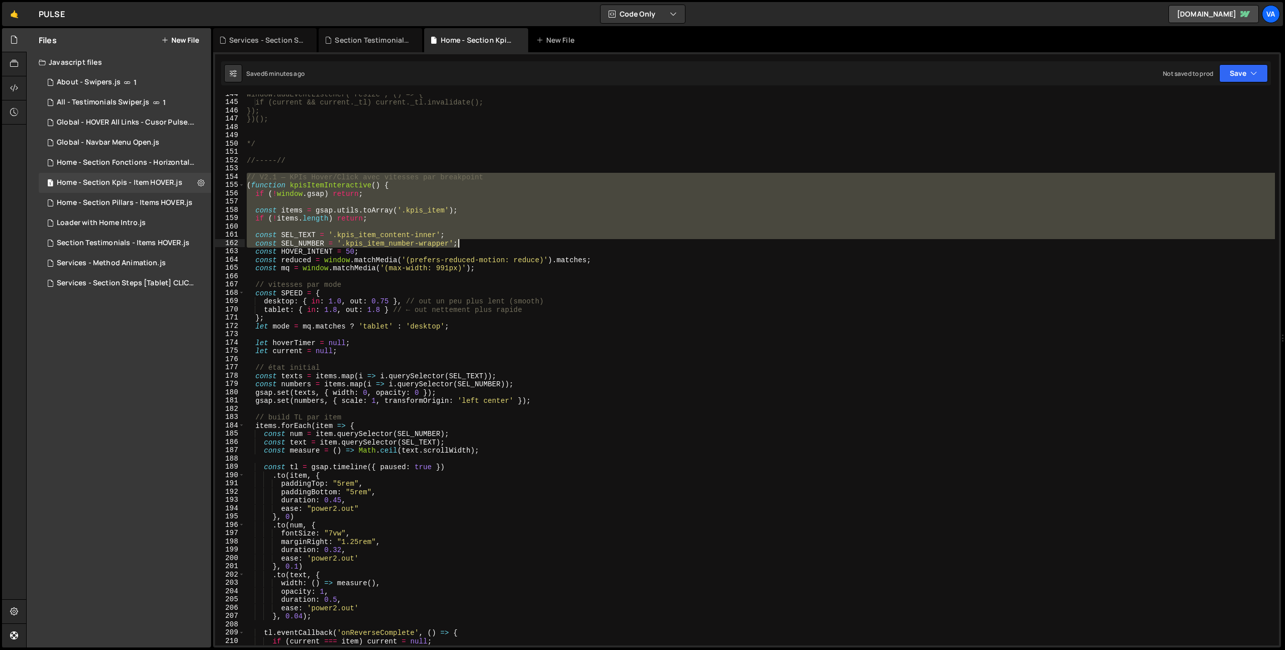
drag, startPoint x: 248, startPoint y: 177, endPoint x: 550, endPoint y: 283, distance: 320.4
click at [549, 277] on div "window.addEventListener('resize', () => { if (current && current._tl) current._…" at bounding box center [760, 374] width 1030 height 568
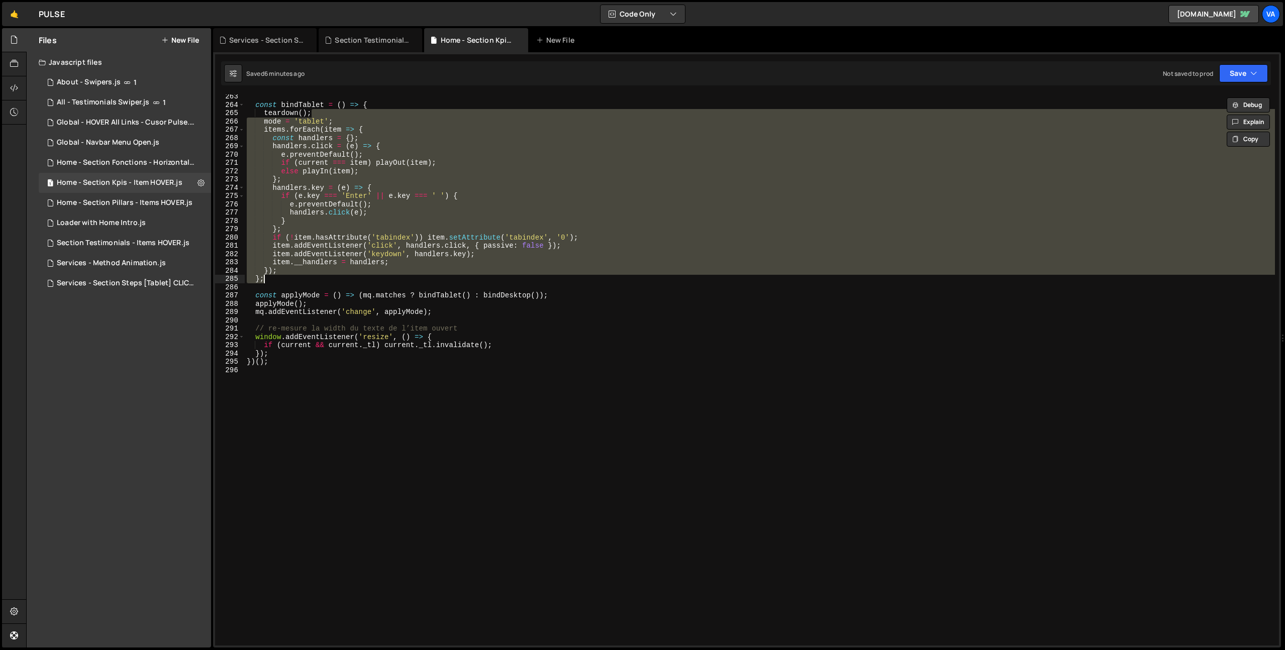
scroll to position [2175, 0]
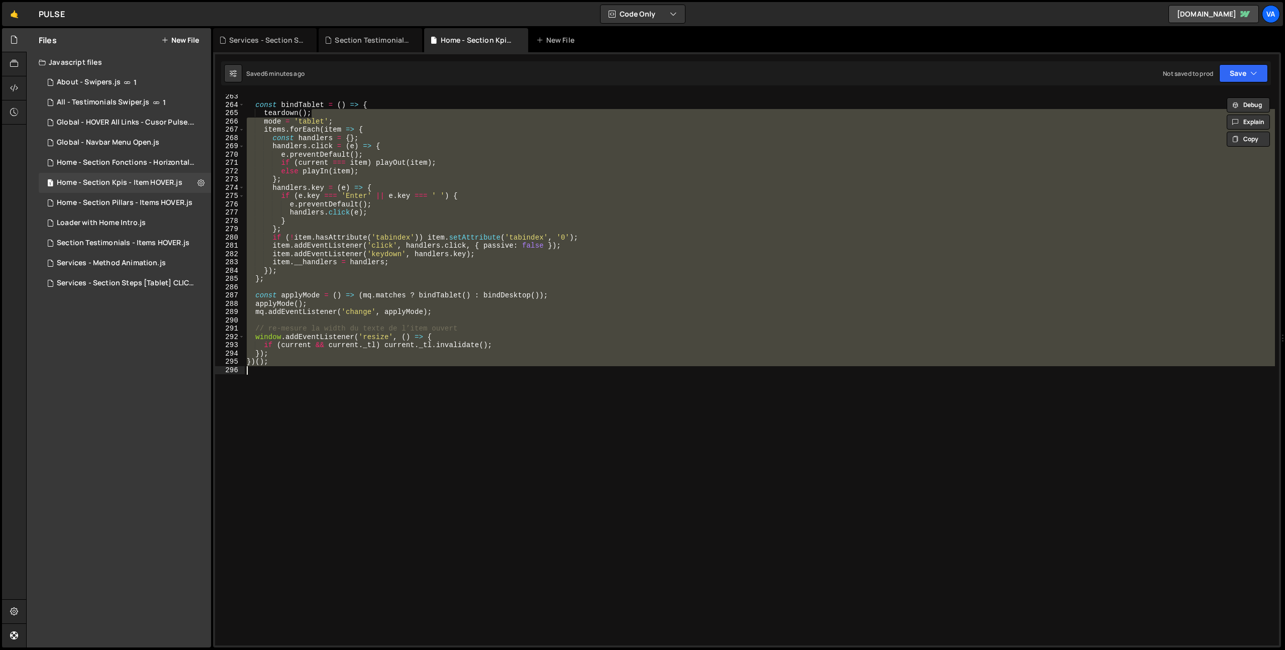
drag, startPoint x: 550, startPoint y: 283, endPoint x: 555, endPoint y: 435, distance: 152.4
click at [555, 435] on div "const bindTablet = ( ) => { teardown ( ) ; mode = 'tablet' ; items . forEach ( …" at bounding box center [760, 376] width 1030 height 568
type textarea "})();"
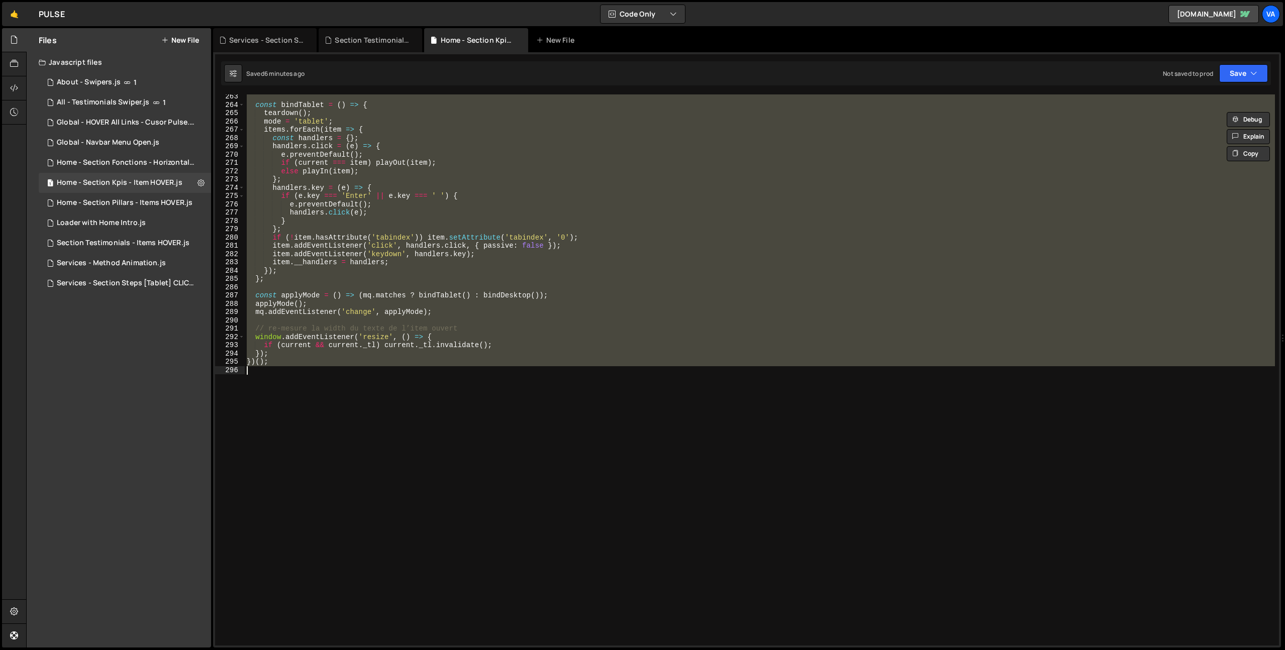
drag, startPoint x: 247, startPoint y: 168, endPoint x: 541, endPoint y: 421, distance: 387.4
click at [541, 421] on div "const bindTablet = ( ) => { teardown ( ) ; mode = 'tablet' ; items . forEach ( …" at bounding box center [760, 376] width 1030 height 568
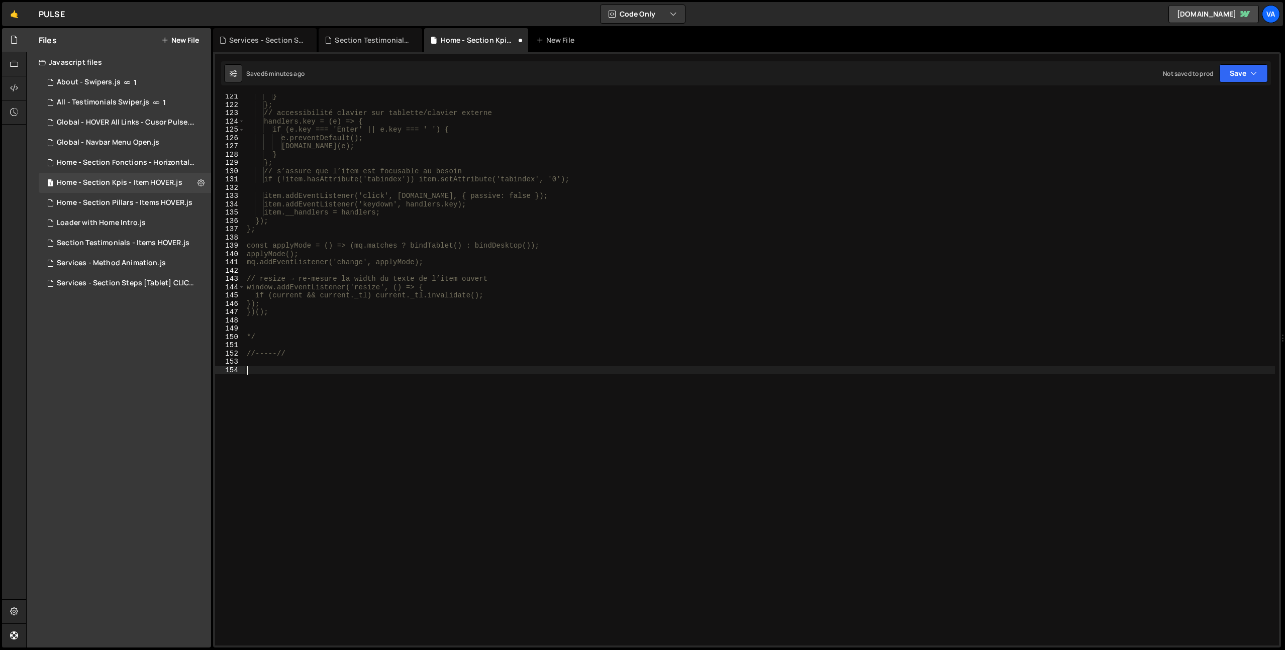
scroll to position [0, 0]
paste textarea "})();"
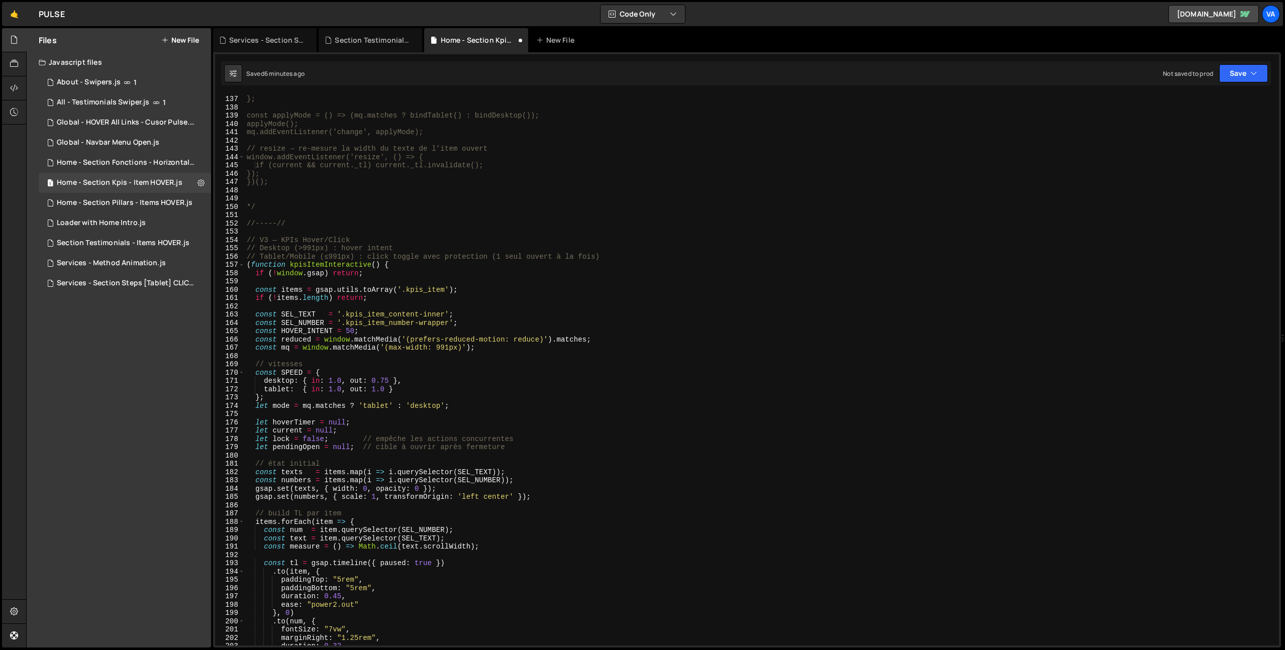
scroll to position [1034, 0]
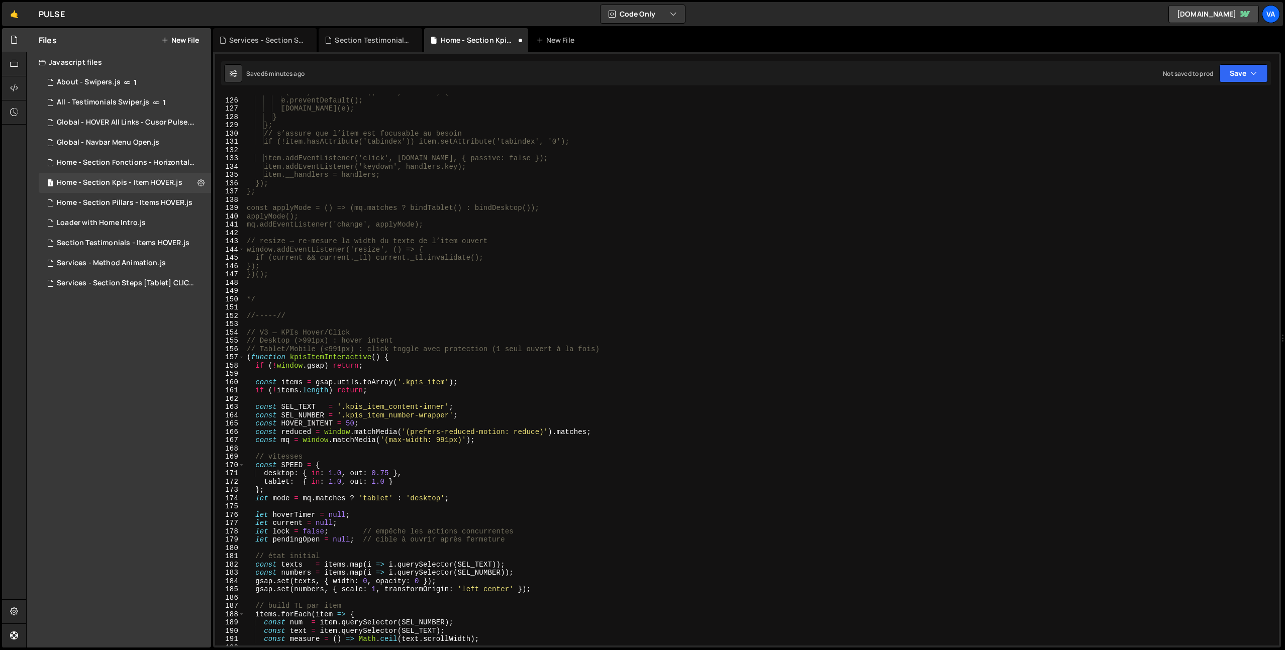
type textarea "if (current && current._tl) current._tl.invalidate();"
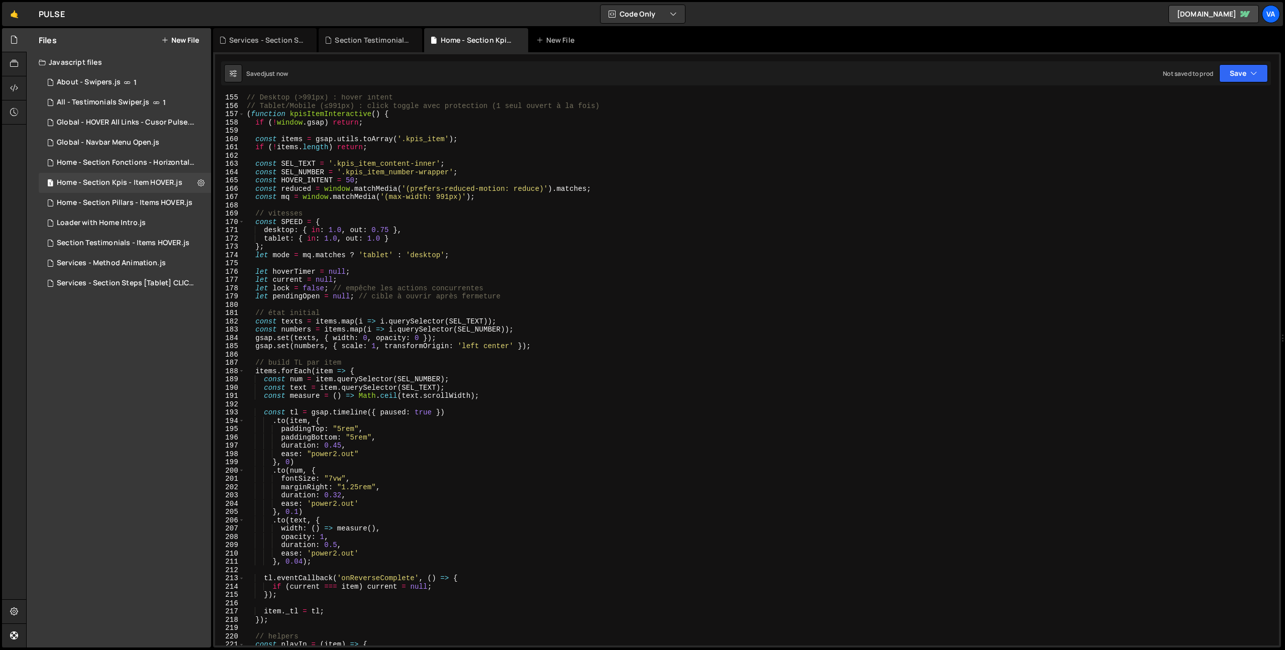
scroll to position [1278, 0]
click at [549, 354] on div "// Desktop (>991px) : hover intent // Tablet/Mobile (≤991px) : click toggle ave…" at bounding box center [760, 377] width 1030 height 568
click at [336, 238] on div "// Desktop (>991px) : hover intent // Tablet/Mobile (≤991px) : click toggle ave…" at bounding box center [760, 377] width 1030 height 568
click at [380, 239] on div "// Desktop (>991px) : hover intent // Tablet/Mobile (≤991px) : click toggle ave…" at bounding box center [760, 377] width 1030 height 568
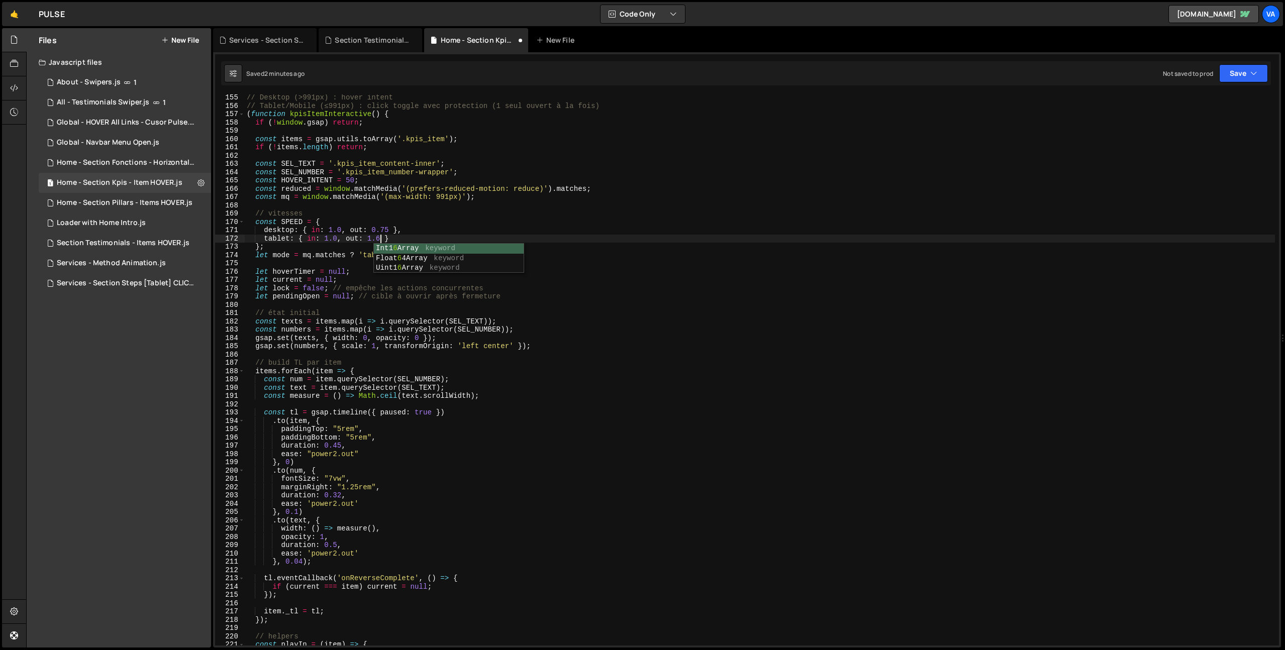
click at [338, 240] on div "// Desktop (>991px) : hover intent // Tablet/Mobile (≤991px) : click toggle ave…" at bounding box center [760, 377] width 1030 height 568
click at [382, 238] on div "// Desktop (>991px) : hover intent // Tablet/Mobile (≤991px) : click toggle ave…" at bounding box center [760, 377] width 1030 height 568
click at [338, 237] on div "// Desktop (>991px) : hover intent // Tablet/Mobile (≤991px) : click toggle ave…" at bounding box center [760, 377] width 1030 height 568
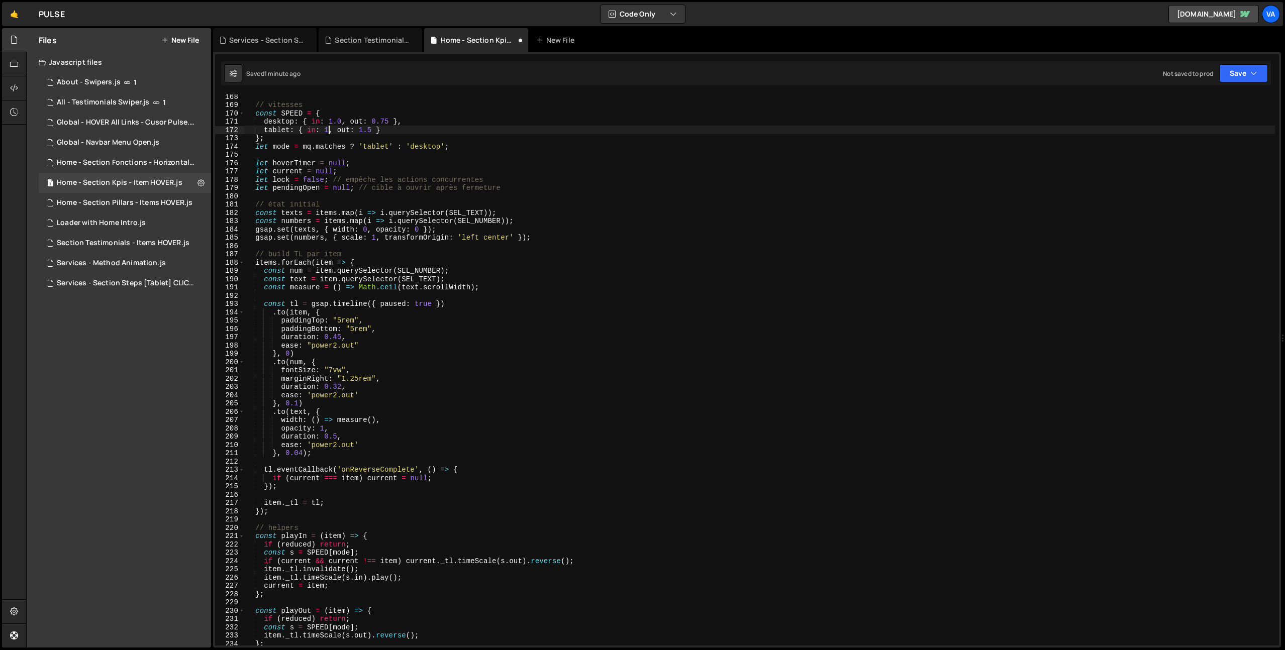
scroll to position [0, 6]
click at [381, 127] on div "// vitesses const SPEED = { desktop : { in : 1.0 , out : 0.75 } , tablet : { in…" at bounding box center [760, 376] width 1030 height 568
click at [330, 132] on div "// vitesses const SPEED = { desktop : { in : 1.0 , out : 0.75 } , tablet : { in…" at bounding box center [760, 376] width 1030 height 568
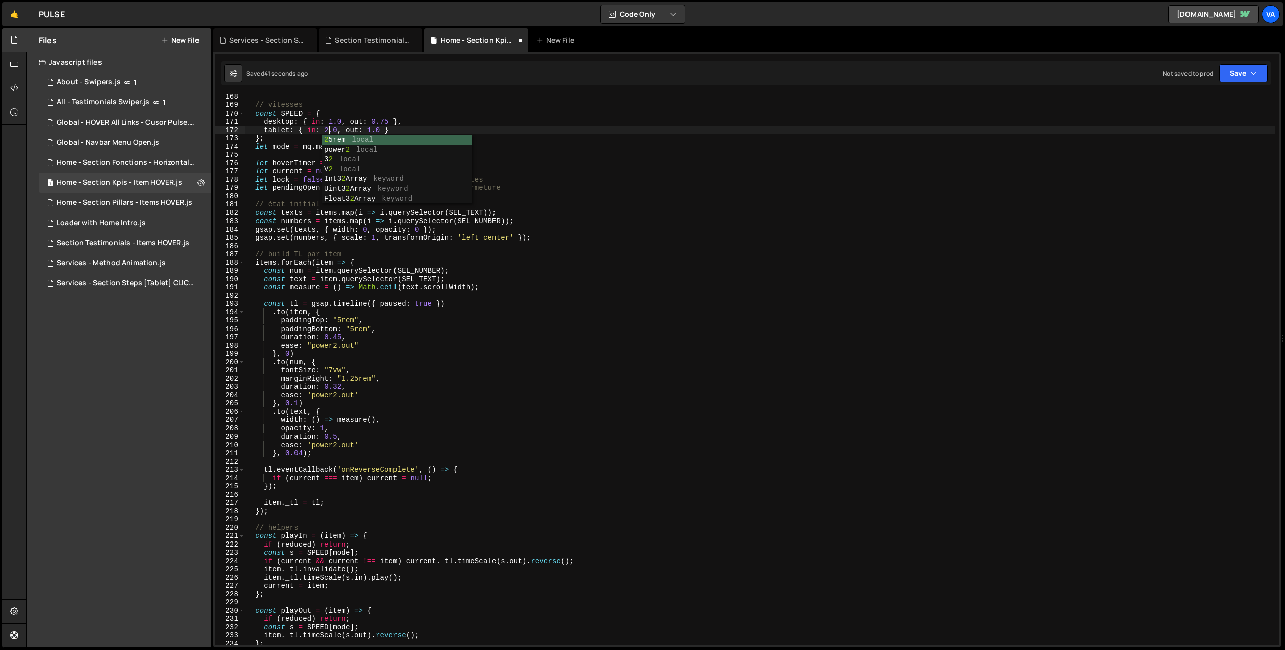
click at [369, 127] on div "// vitesses const SPEED = { desktop : { in : 1.0 , out : 0.75 } , tablet : { in…" at bounding box center [760, 376] width 1030 height 568
click at [372, 128] on div "// vitesses const SPEED = { desktop : { in : 1.0 , out : 0.75 } , tablet : { in…" at bounding box center [760, 376] width 1030 height 568
click at [328, 129] on div "// vitesses const SPEED = { desktop : { in : 1.0 , out : 0.75 } , tablet : { in…" at bounding box center [760, 376] width 1030 height 568
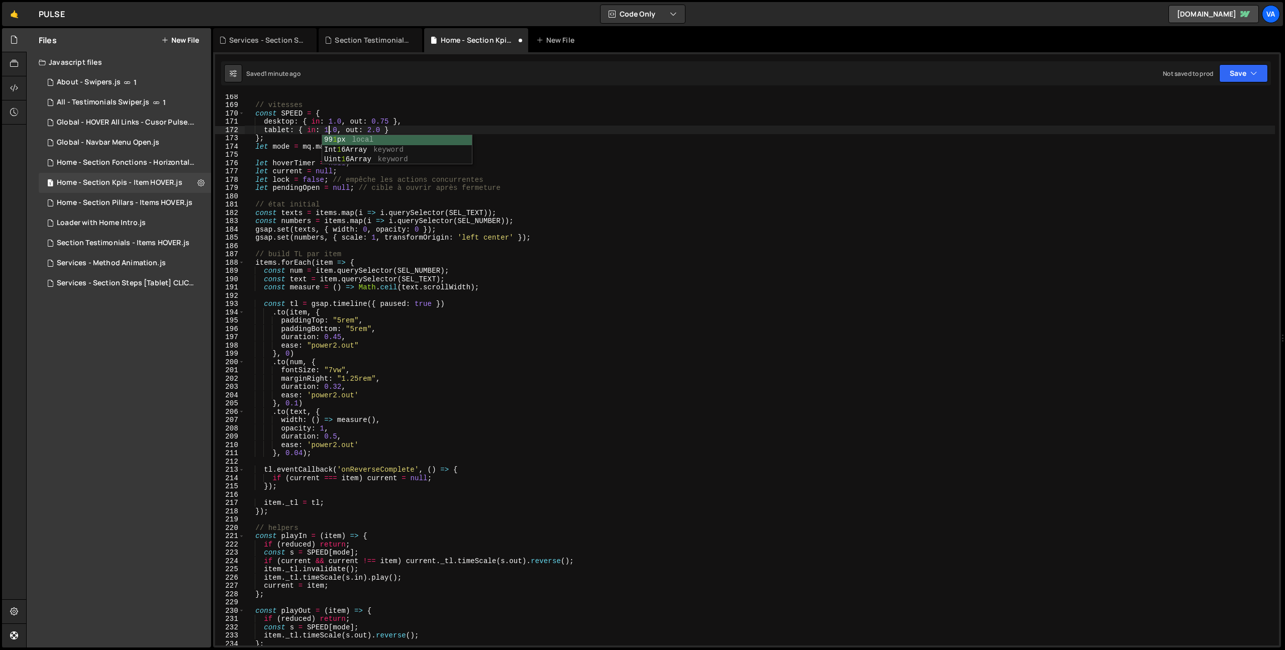
click at [372, 127] on div "// vitesses const SPEED = { desktop : { in : 1.0 , out : 0.75 } , tablet : { in…" at bounding box center [760, 376] width 1030 height 568
click at [591, 220] on div "// vitesses const SPEED = { desktop : { in : 1.0 , out : 0.75 } , tablet : { in…" at bounding box center [760, 376] width 1030 height 568
click at [477, 290] on div "// vitesses const SPEED = { desktop : { in : 1.0 , out : 0.75 } , tablet : { in…" at bounding box center [760, 376] width 1030 height 568
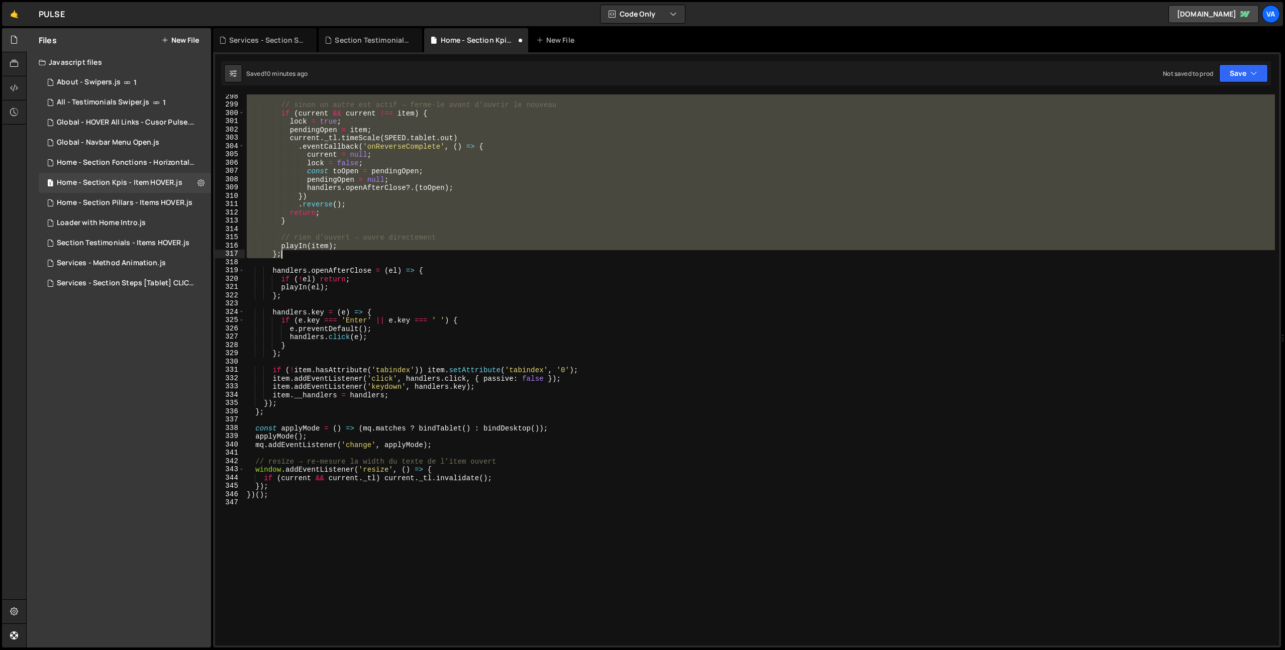
scroll to position [2598, 0]
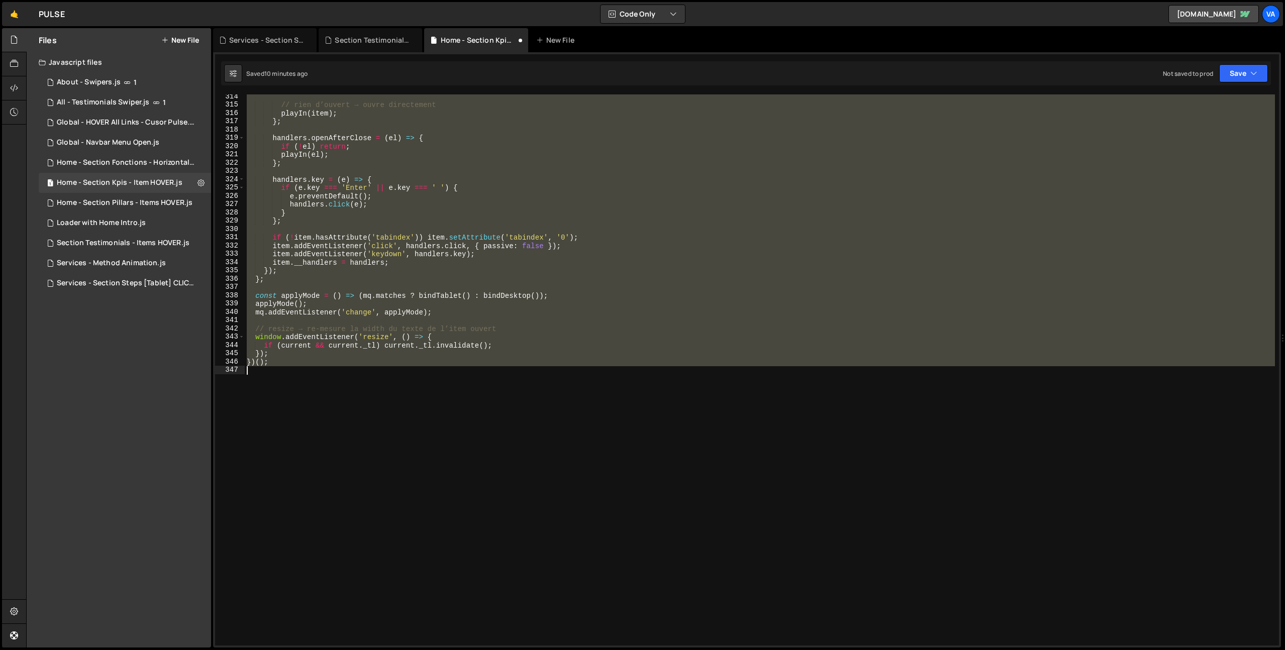
drag, startPoint x: 325, startPoint y: 310, endPoint x: 365, endPoint y: 428, distance: 124.3
click at [365, 428] on div "// rien d’ouvert → ouvre directement playIn ( item ) ; } ; handlers . openAfter…" at bounding box center [760, 376] width 1030 height 568
type textarea "})();"
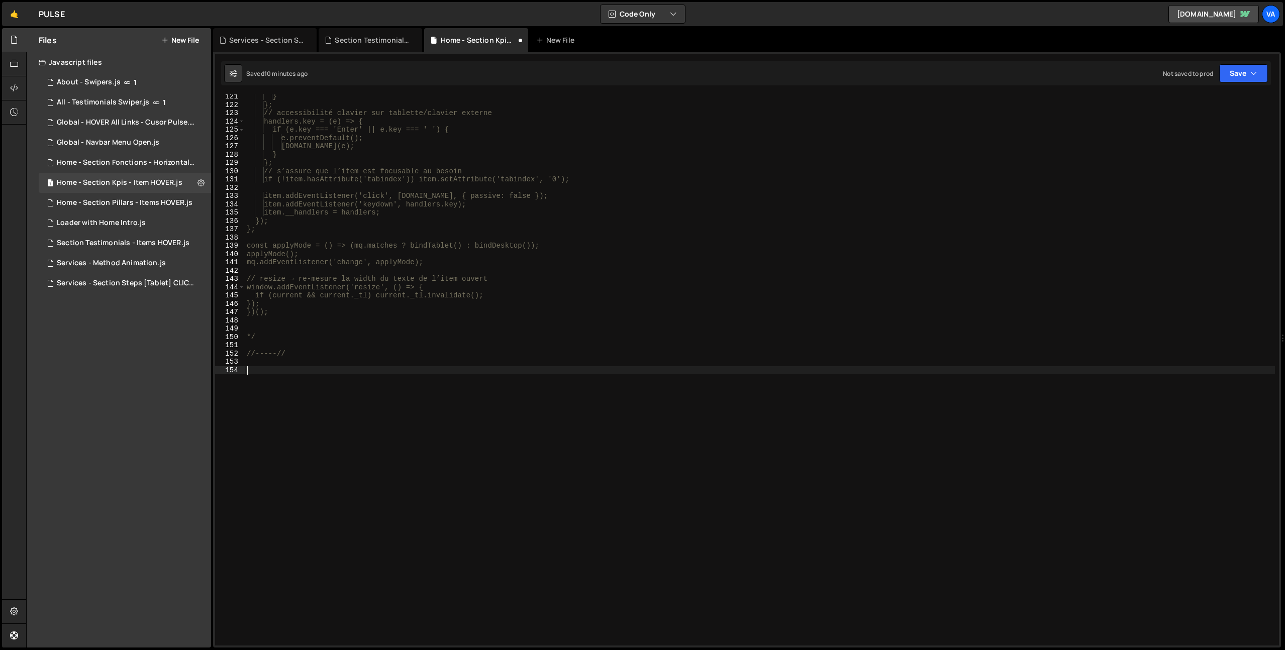
paste textarea "})();"
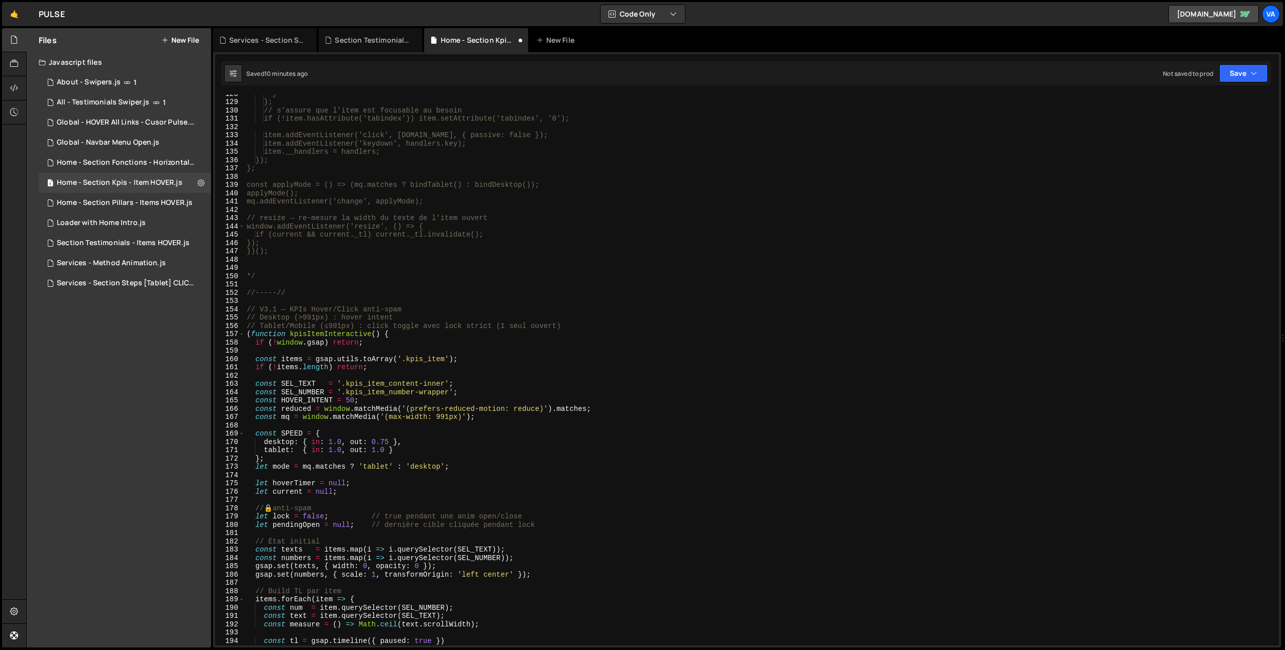
scroll to position [2751, 0]
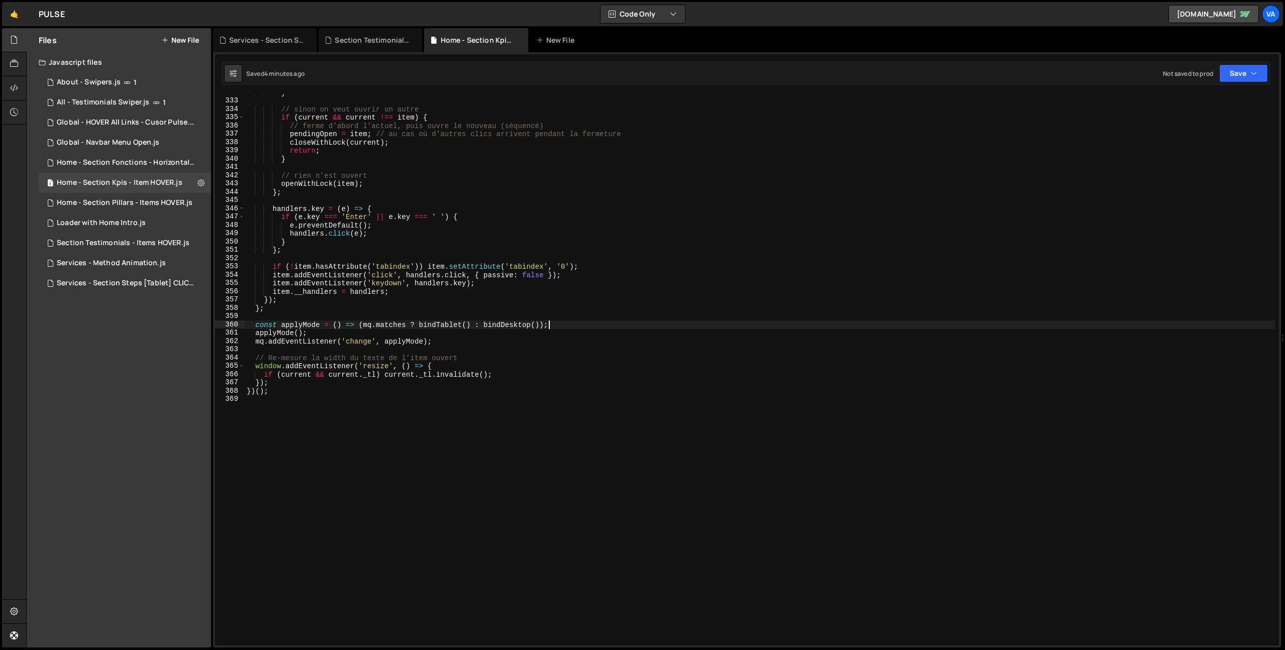
click at [564, 326] on div "} // sinon on veut ouvrir un autre if ( current && current !== item ) { // ferm…" at bounding box center [760, 372] width 1030 height 568
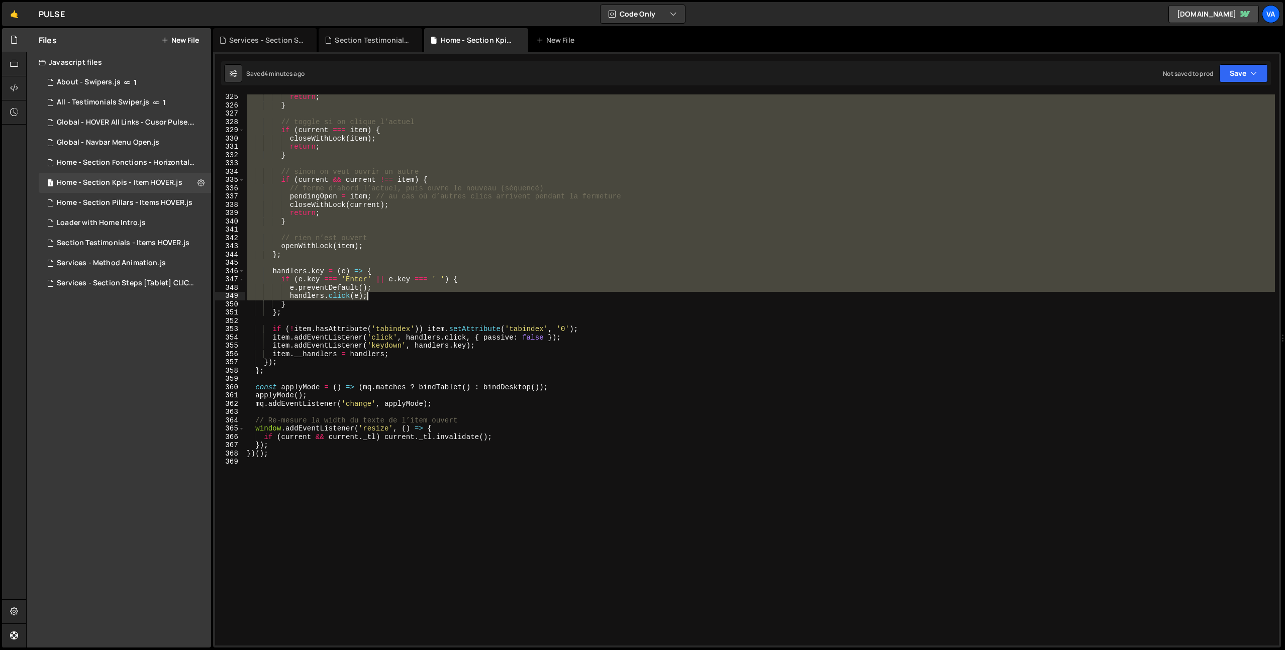
scroll to position [2780, 0]
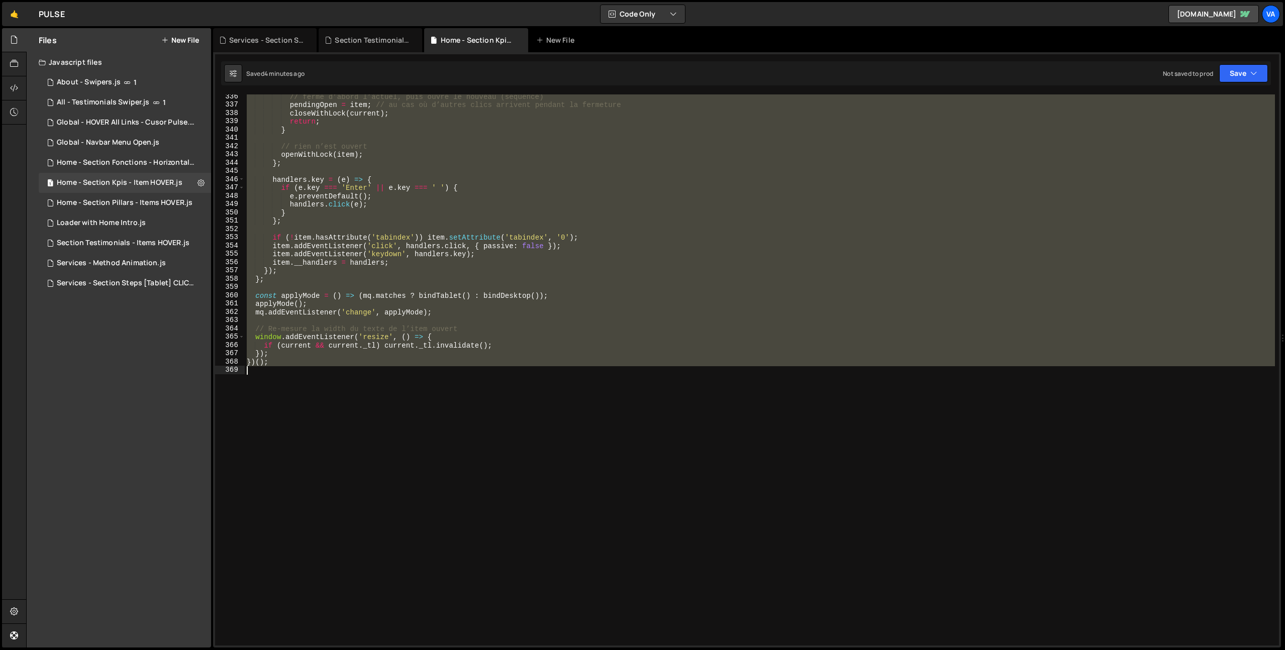
drag, startPoint x: 246, startPoint y: 164, endPoint x: 412, endPoint y: 393, distance: 282.9
click at [412, 393] on div "// ferme d’abord l’actuel, puis ouvre le nouveau (séquencé) pendingOpen = item …" at bounding box center [760, 376] width 1030 height 568
type textarea "})();"
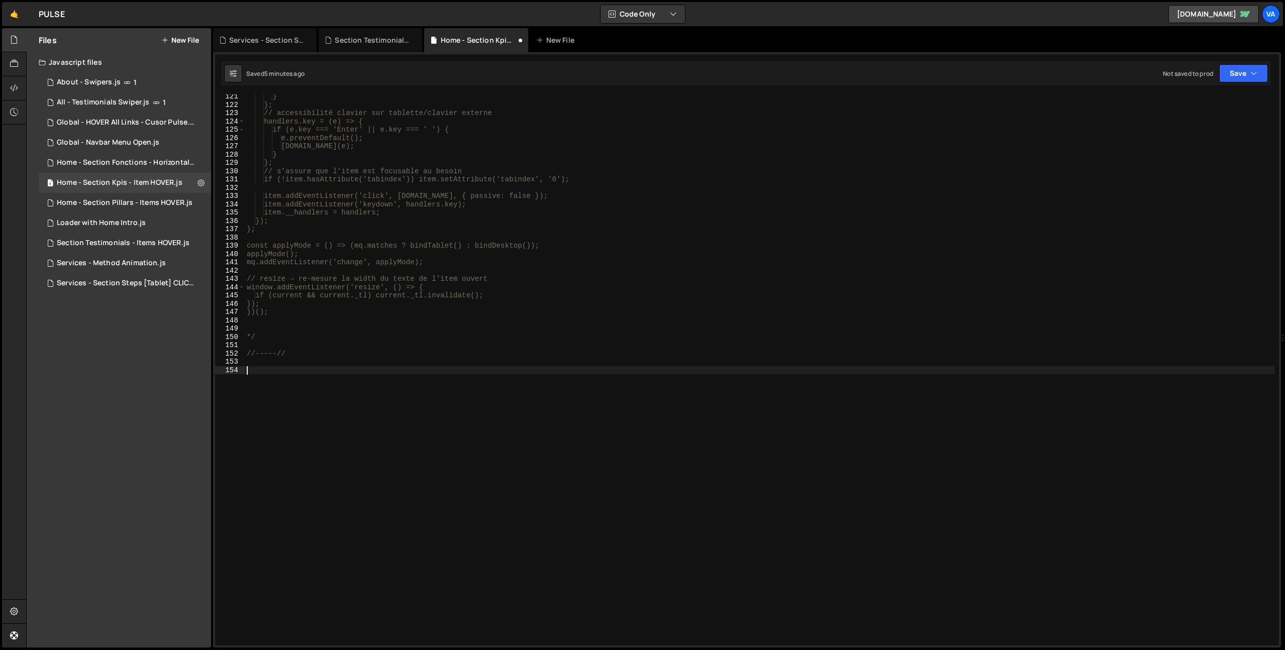
paste textarea "})();"
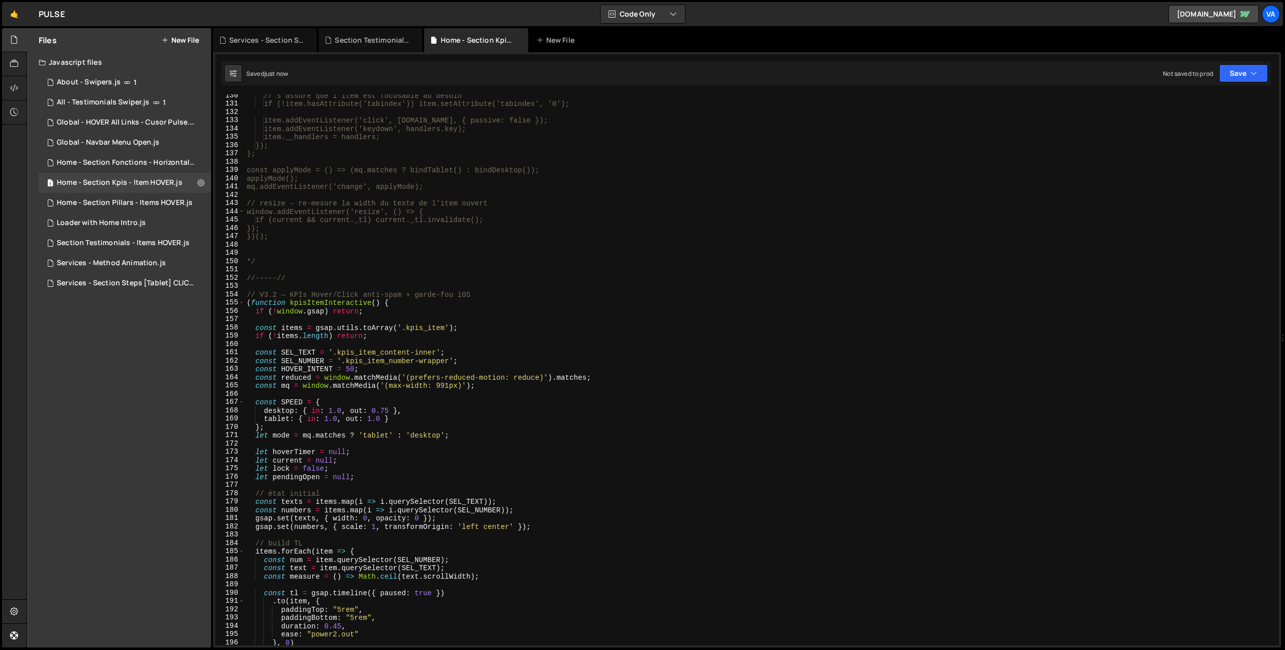
scroll to position [2735, 0]
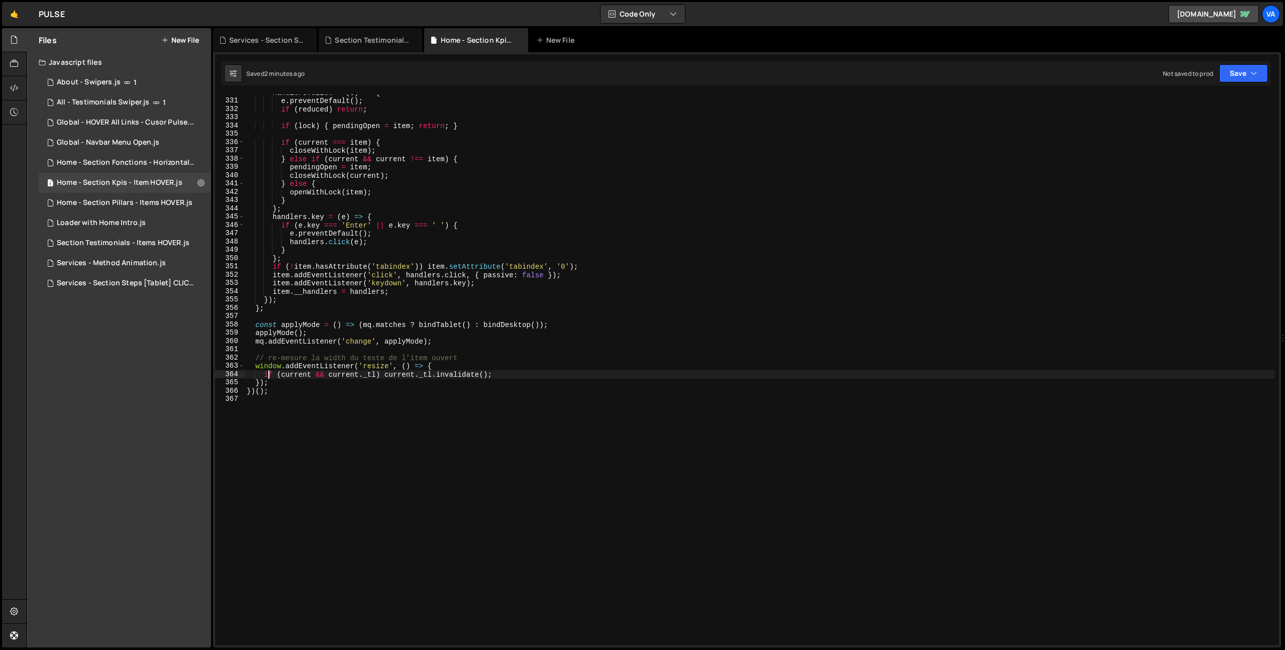
click at [445, 334] on div "handlers . click = ( e ) => { e . preventDefault ( ) ; if ( reduced ) return ; …" at bounding box center [760, 372] width 1030 height 568
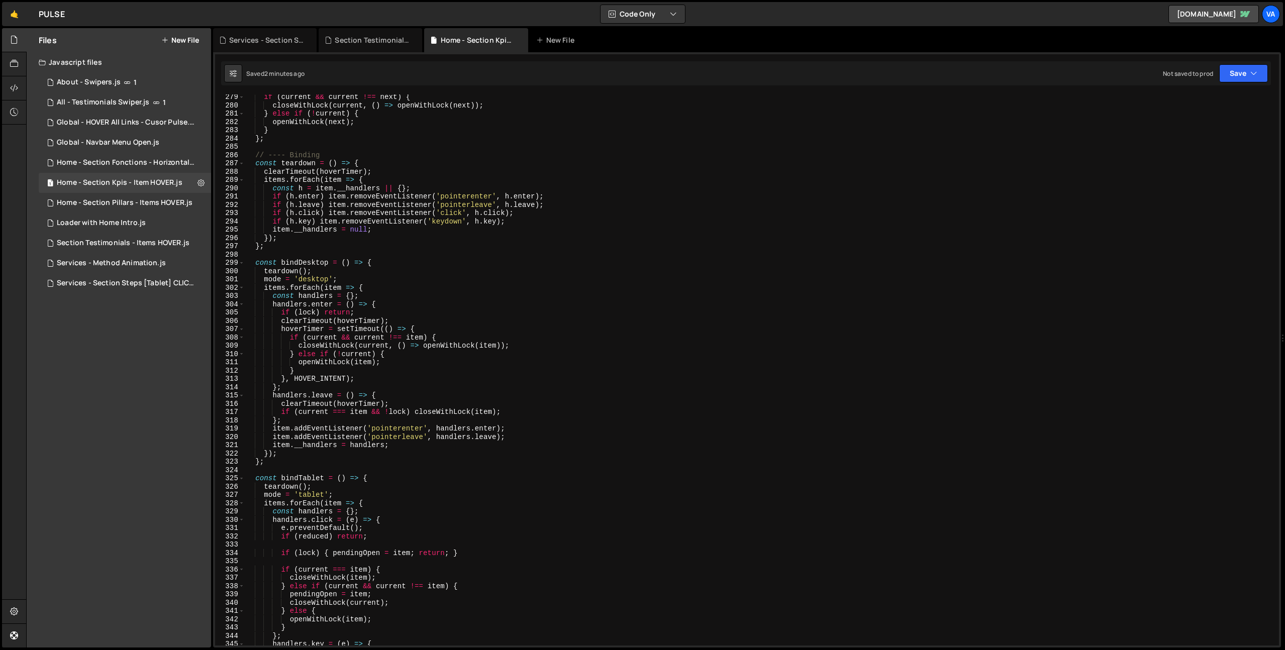
scroll to position [1811, 0]
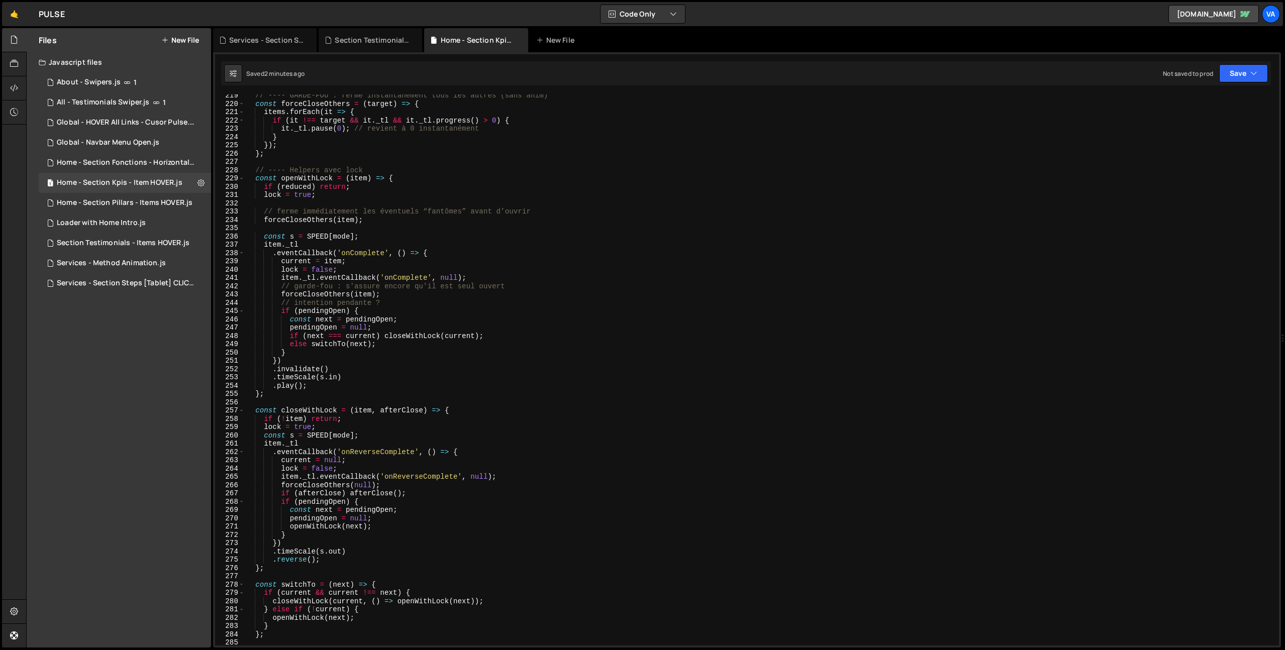
click at [464, 300] on div "// ---- GARDE-FOU : ferme instantanément tous les autres (sans anim) const forc…" at bounding box center [760, 375] width 1030 height 568
type textarea "// intention pendante ?"
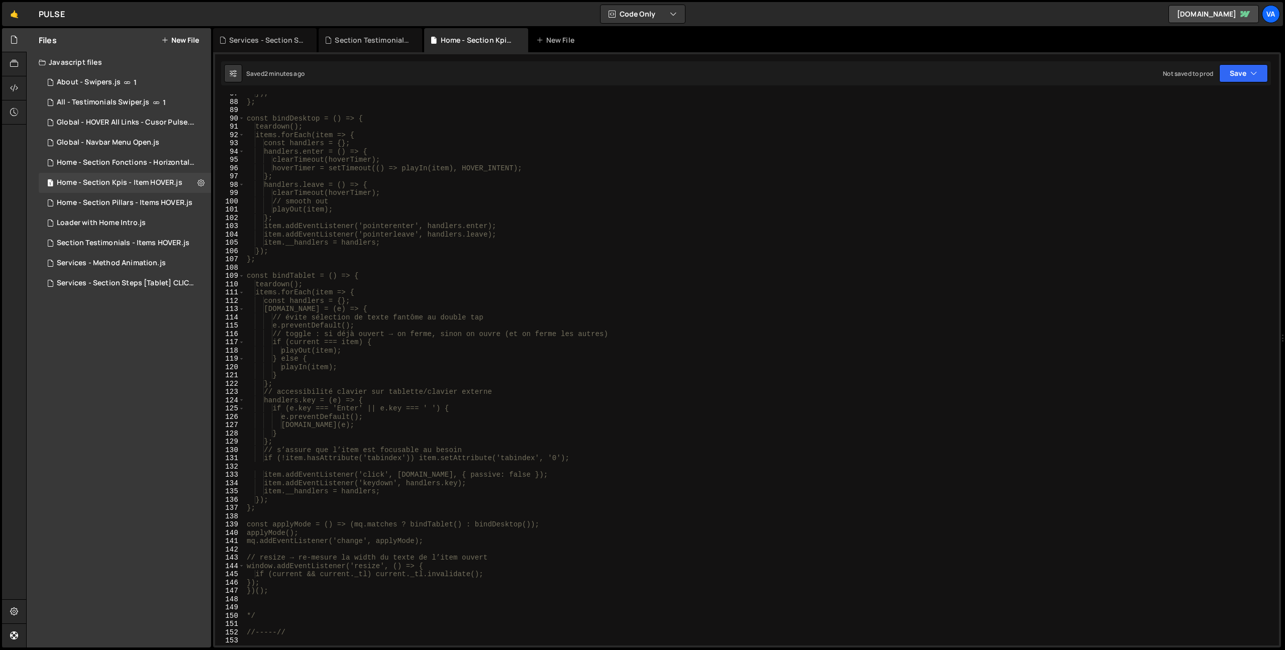
scroll to position [833, 0]
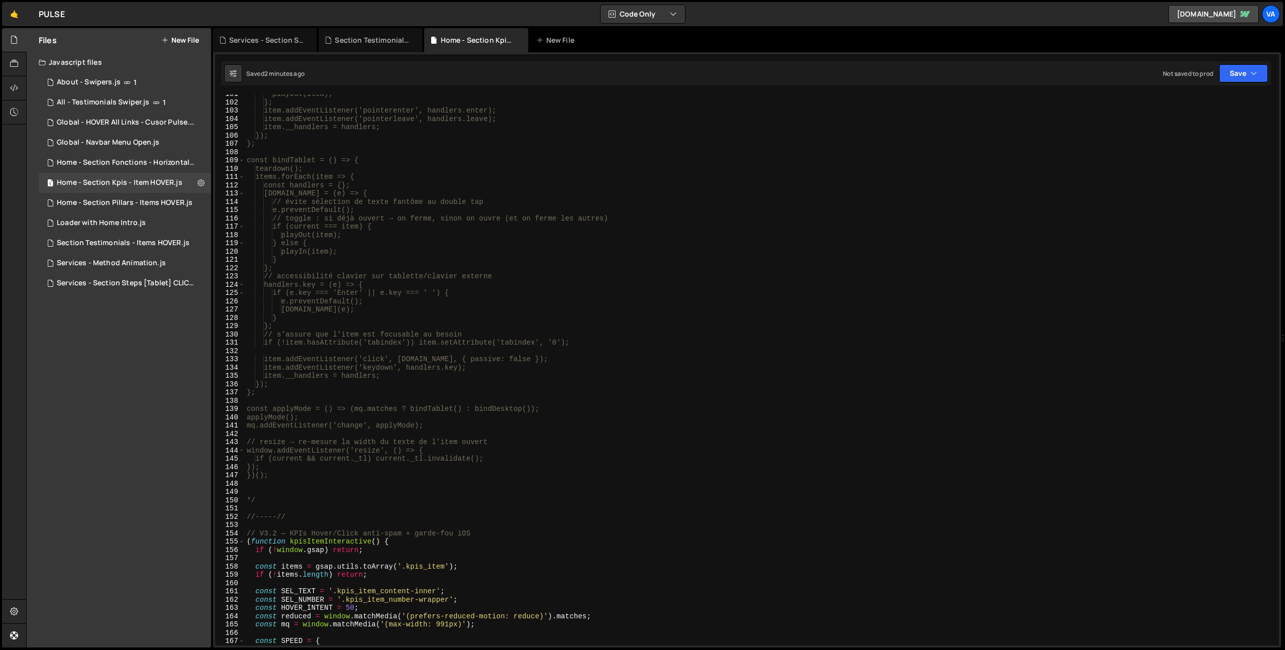
click at [261, 507] on div "playOut(item); }; item.addEventListener('pointerenter', handlers.enter); item.a…" at bounding box center [760, 374] width 1030 height 568
click at [300, 515] on div "playOut(item); }; item.addEventListener('pointerenter', handlers.enter); item.a…" at bounding box center [760, 374] width 1030 height 568
type textarea "//-----//"
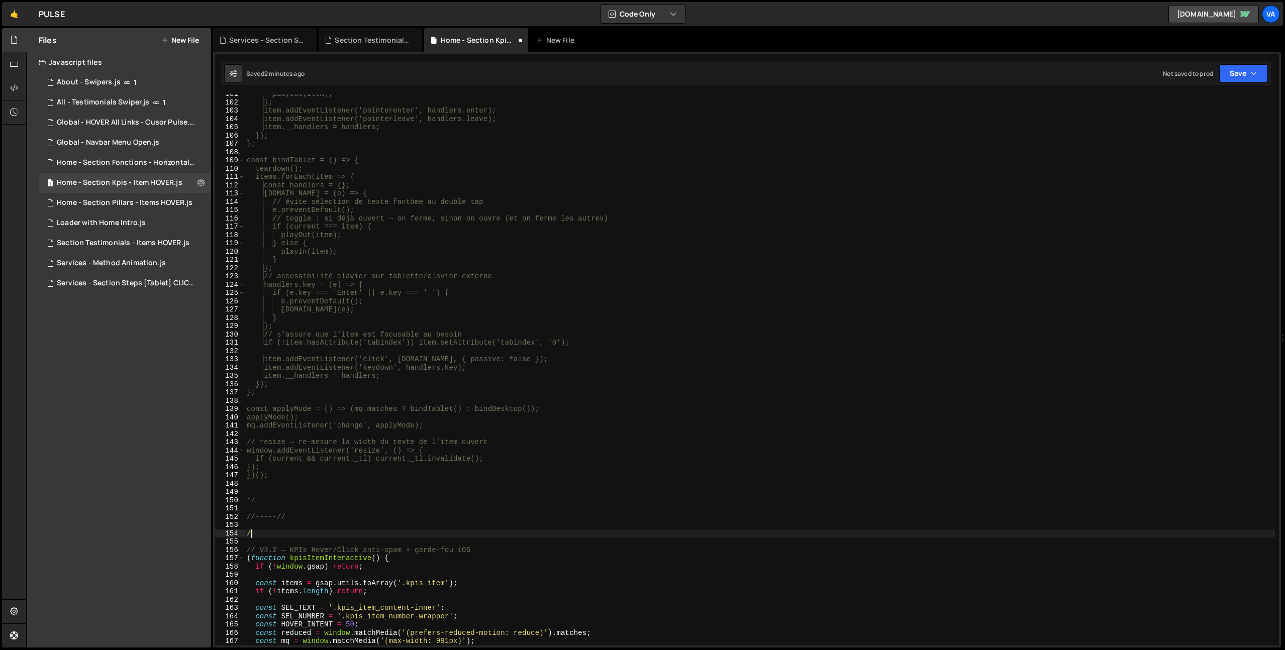
type textarea "/*"
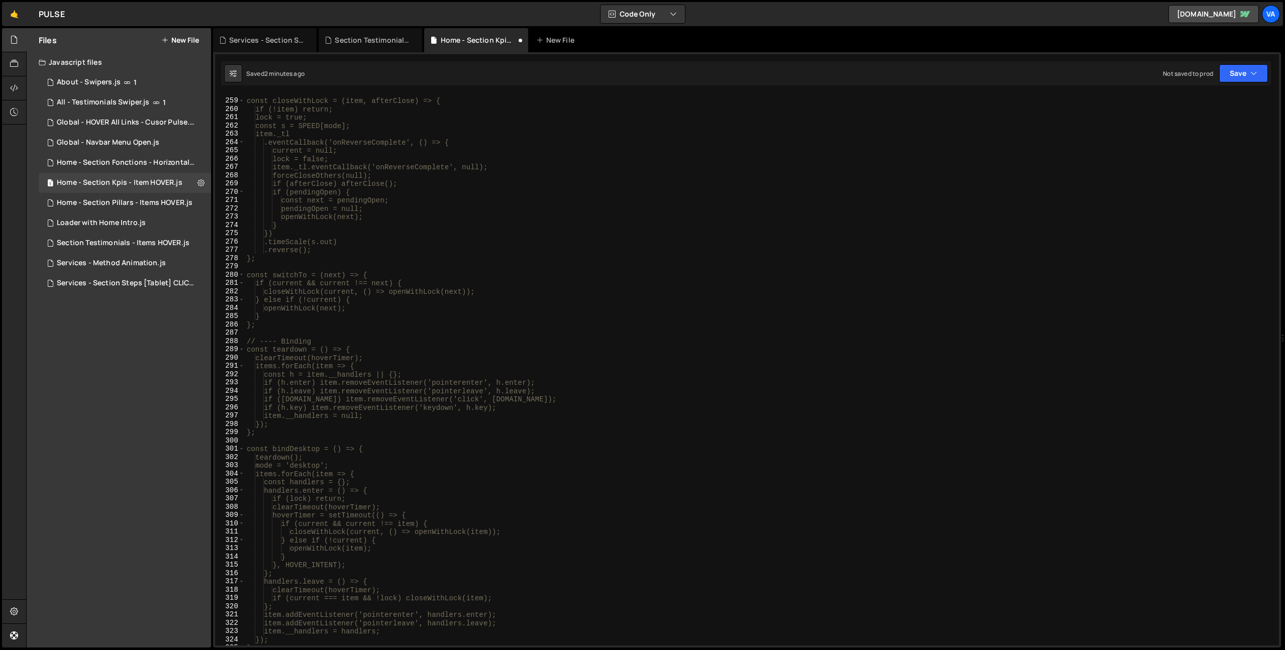
scroll to position [2780, 0]
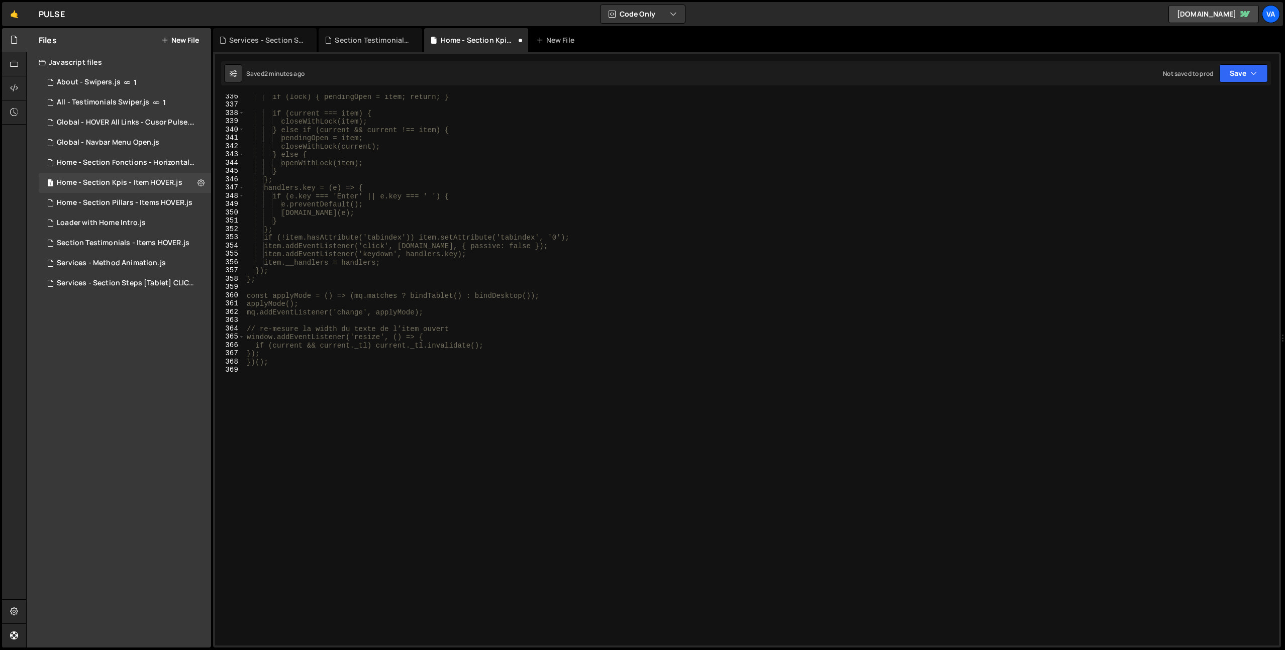
click at [375, 555] on div "if (lock) { pendingOpen = item; return; } if (current === item) { closeWithLock…" at bounding box center [760, 376] width 1030 height 568
type textarea "*/"
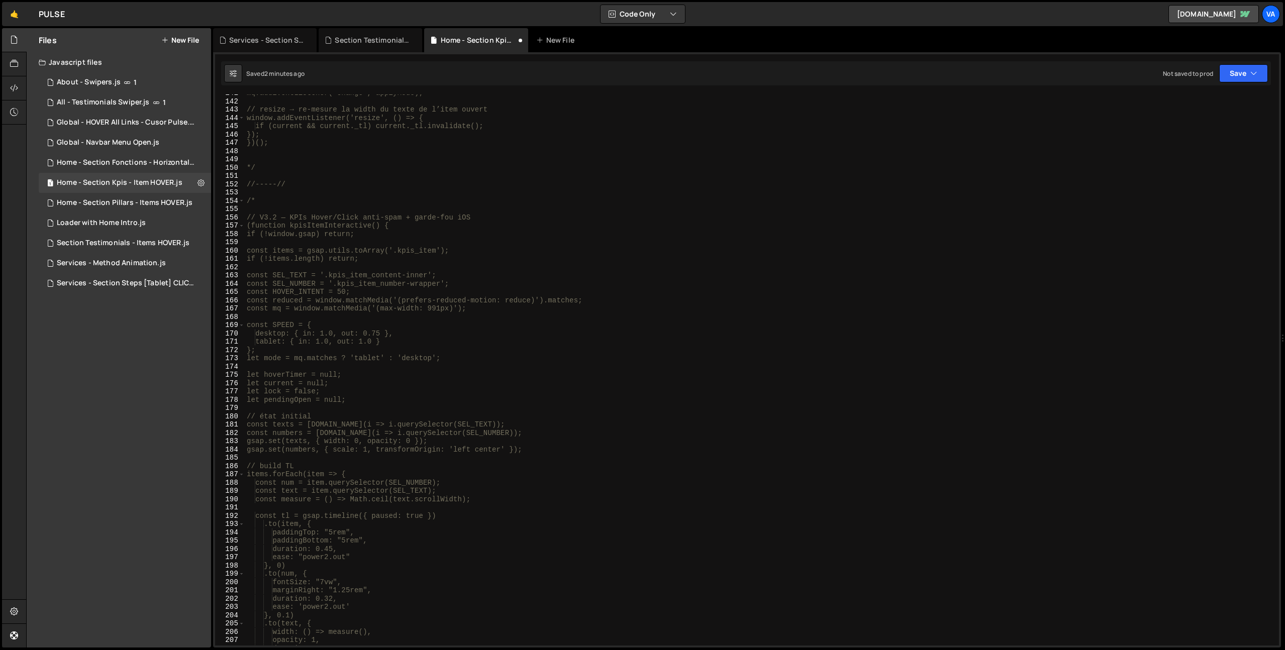
scroll to position [1011, 0]
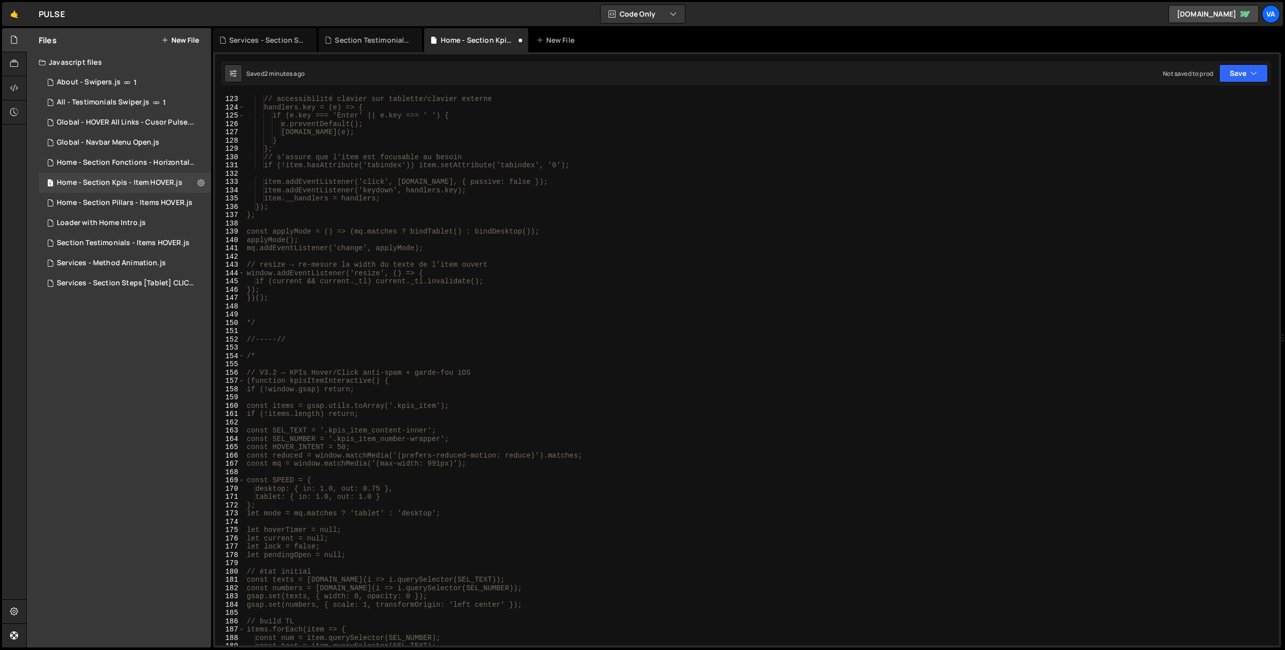
click at [262, 327] on div "}; // accessibilité clavier sur tablette/clavier externe handlers.key = (e) => …" at bounding box center [760, 370] width 1030 height 568
type textarea "//-----//"
type textarea "/"
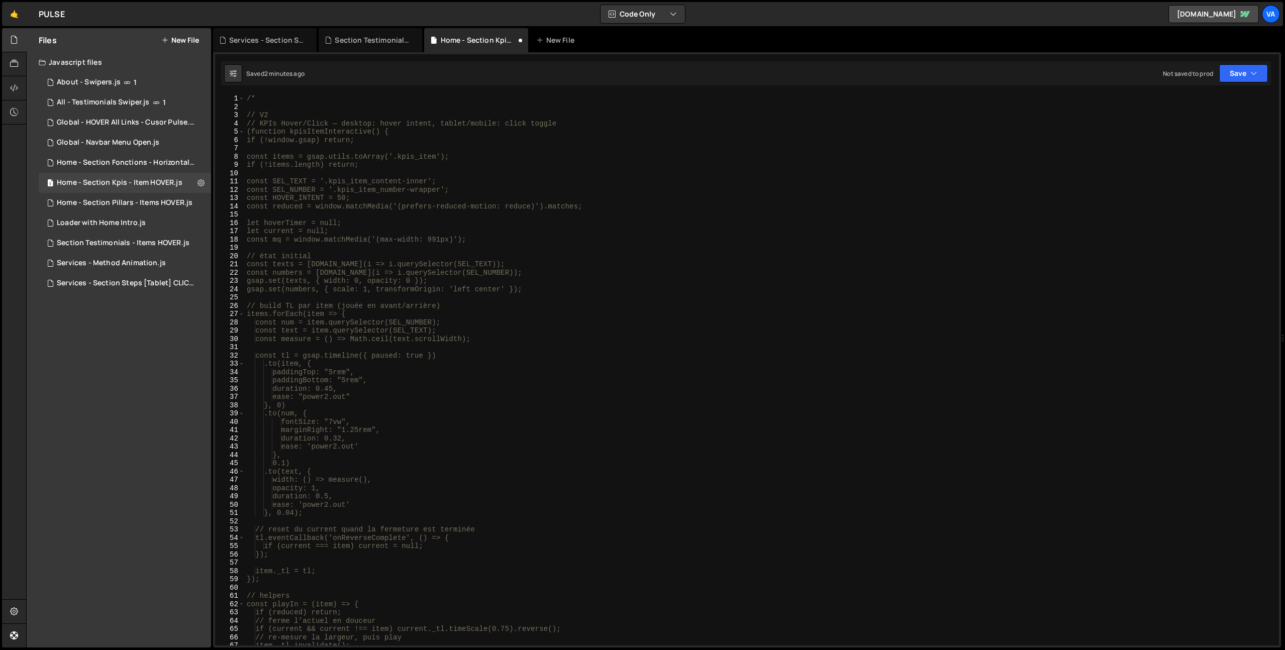
scroll to position [0, 0]
click at [269, 95] on div "/* // V2 // KPIs Hover/Click — desktop: hover intent, tablet/mobile: click togg…" at bounding box center [760, 378] width 1030 height 568
type textarea "/"
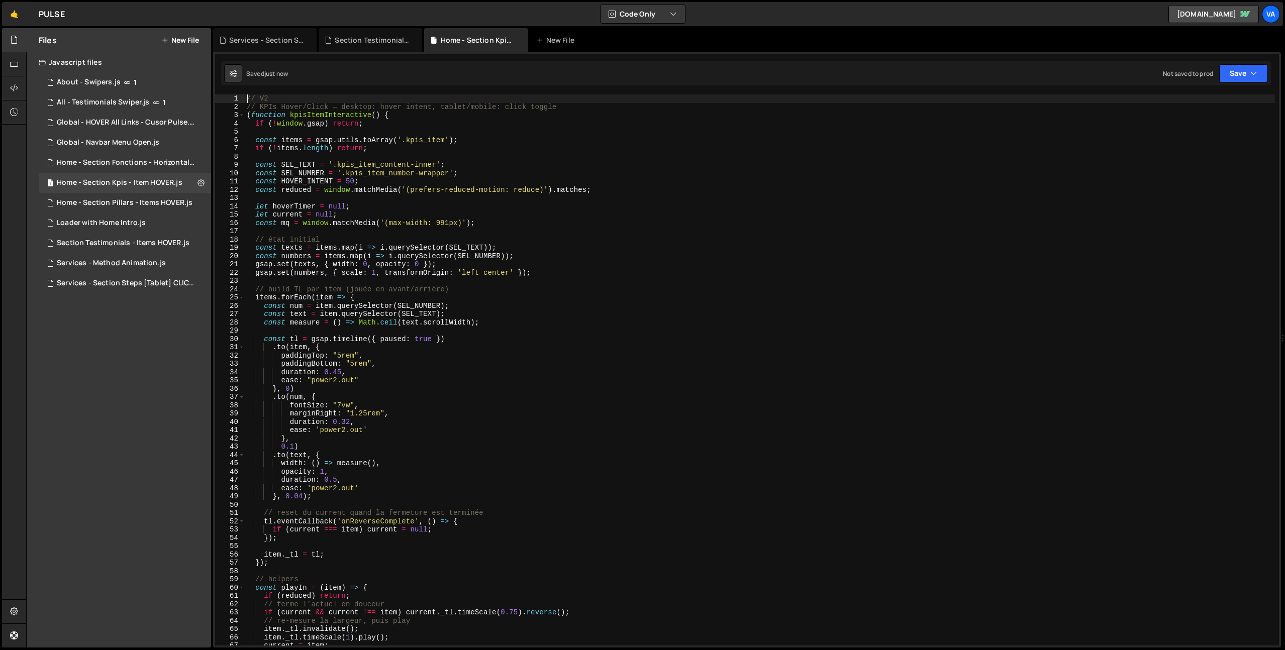
type textarea "// V2"
